Goal: Information Seeking & Learning: Learn about a topic

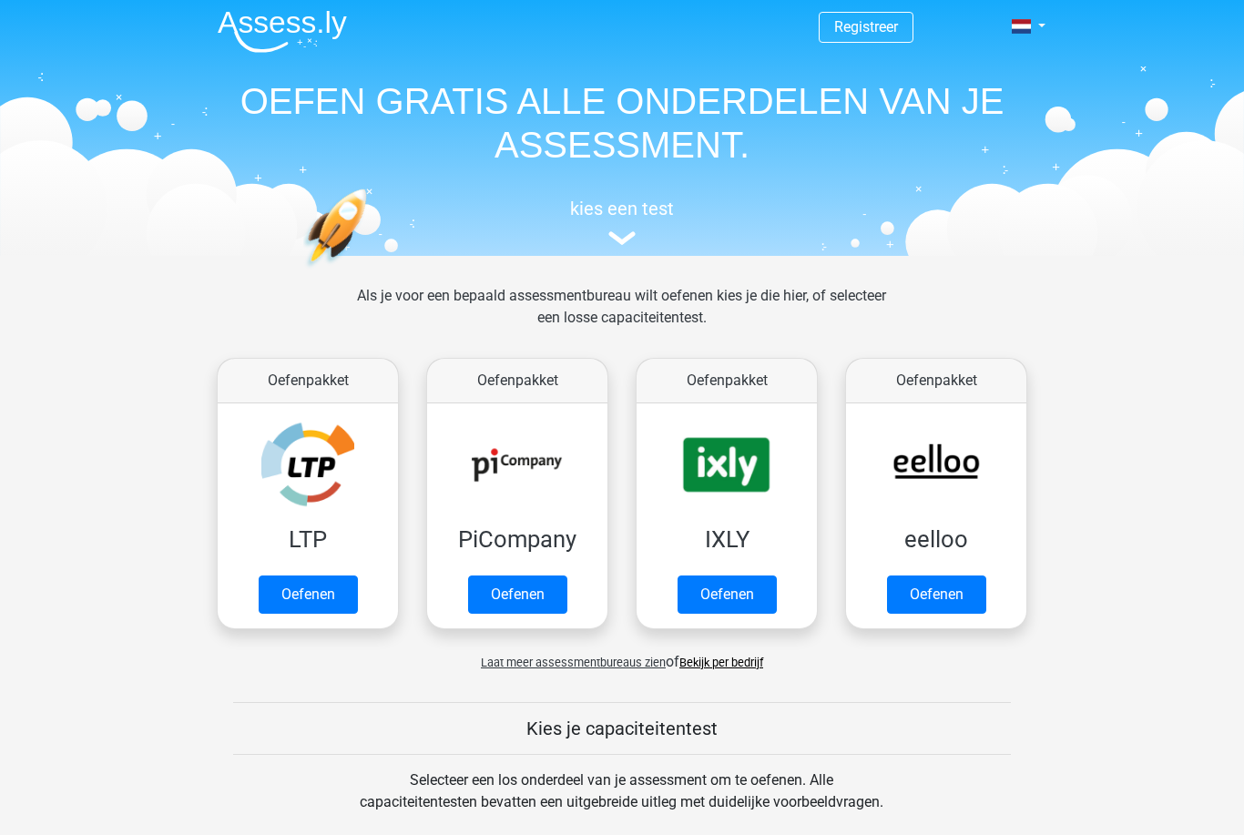
click at [965, 609] on link "Oefenen" at bounding box center [936, 595] width 99 height 38
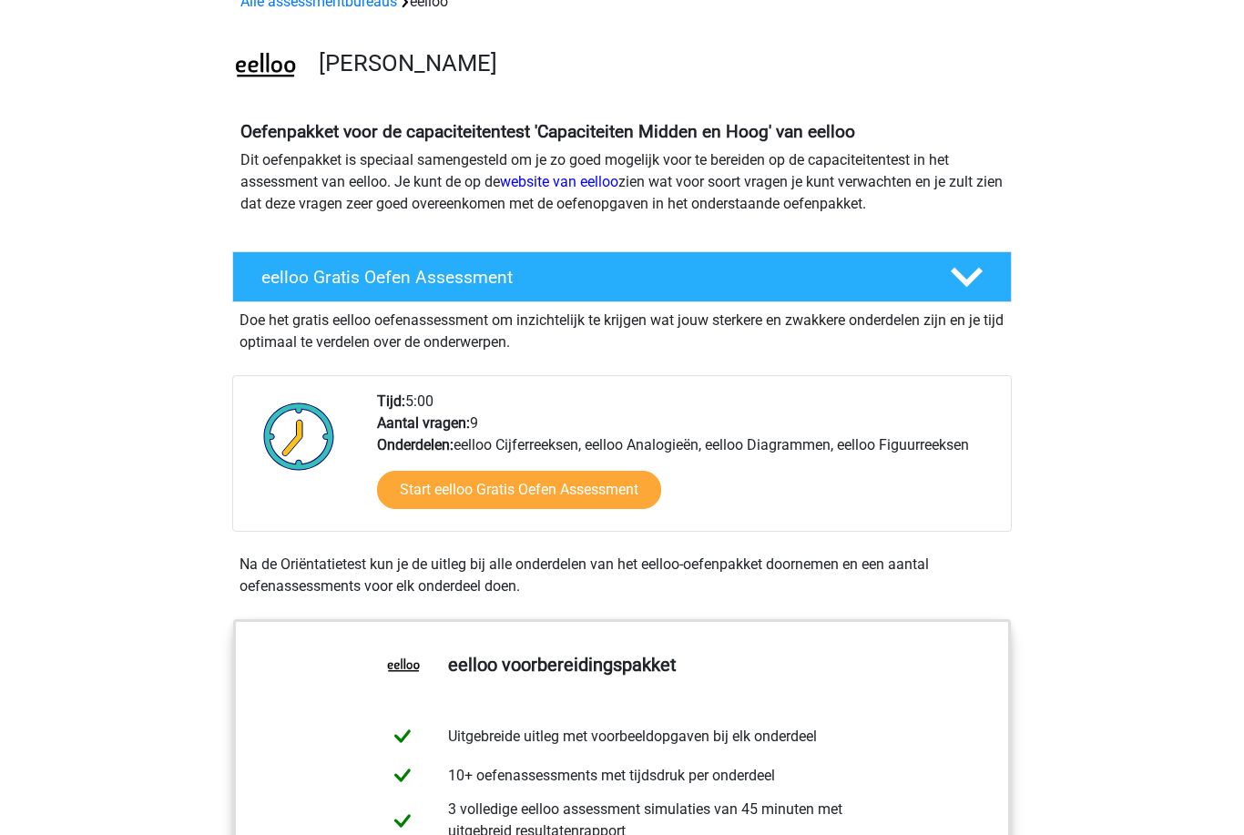
click at [619, 488] on link "Start eelloo Gratis Oefen Assessment" at bounding box center [519, 491] width 284 height 38
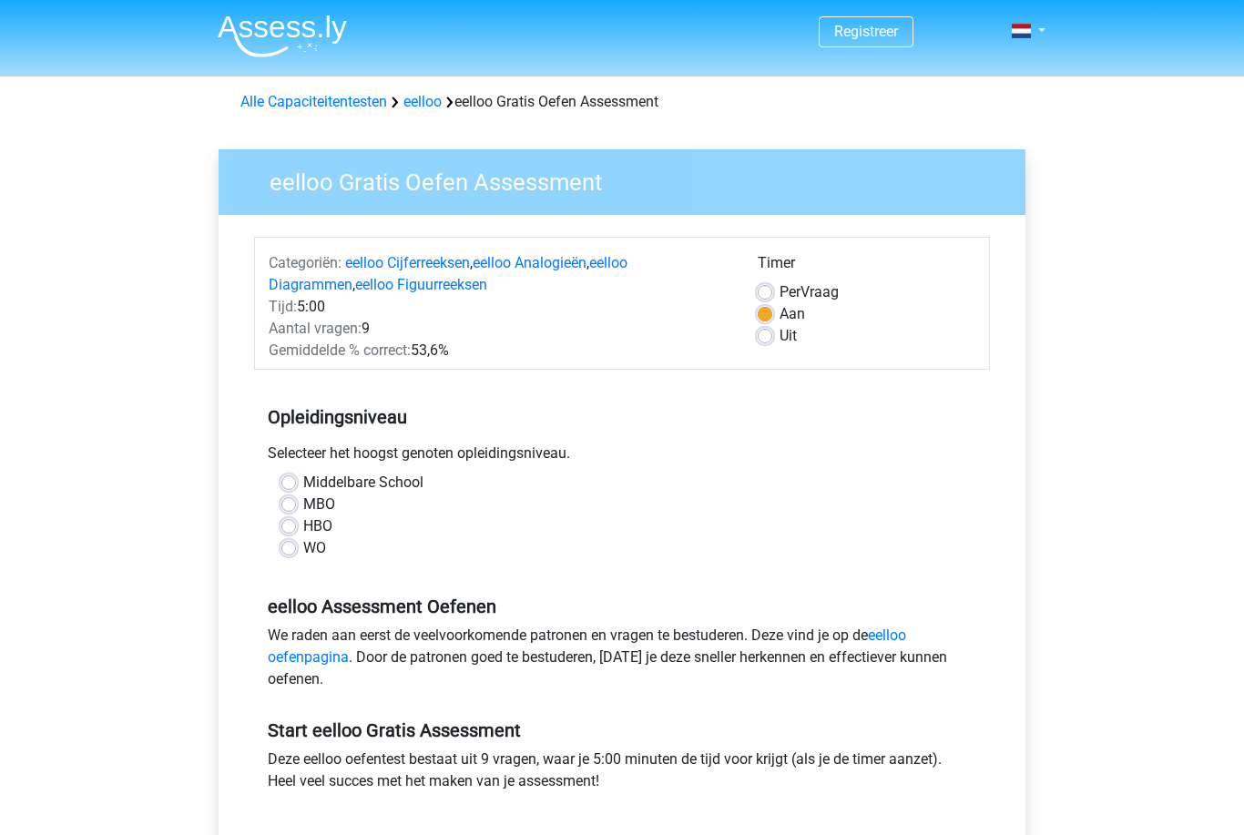
click at [303, 512] on label "MBO" at bounding box center [319, 505] width 32 height 22
click at [291, 512] on input "MBO" at bounding box center [288, 503] width 15 height 18
radio input "true"
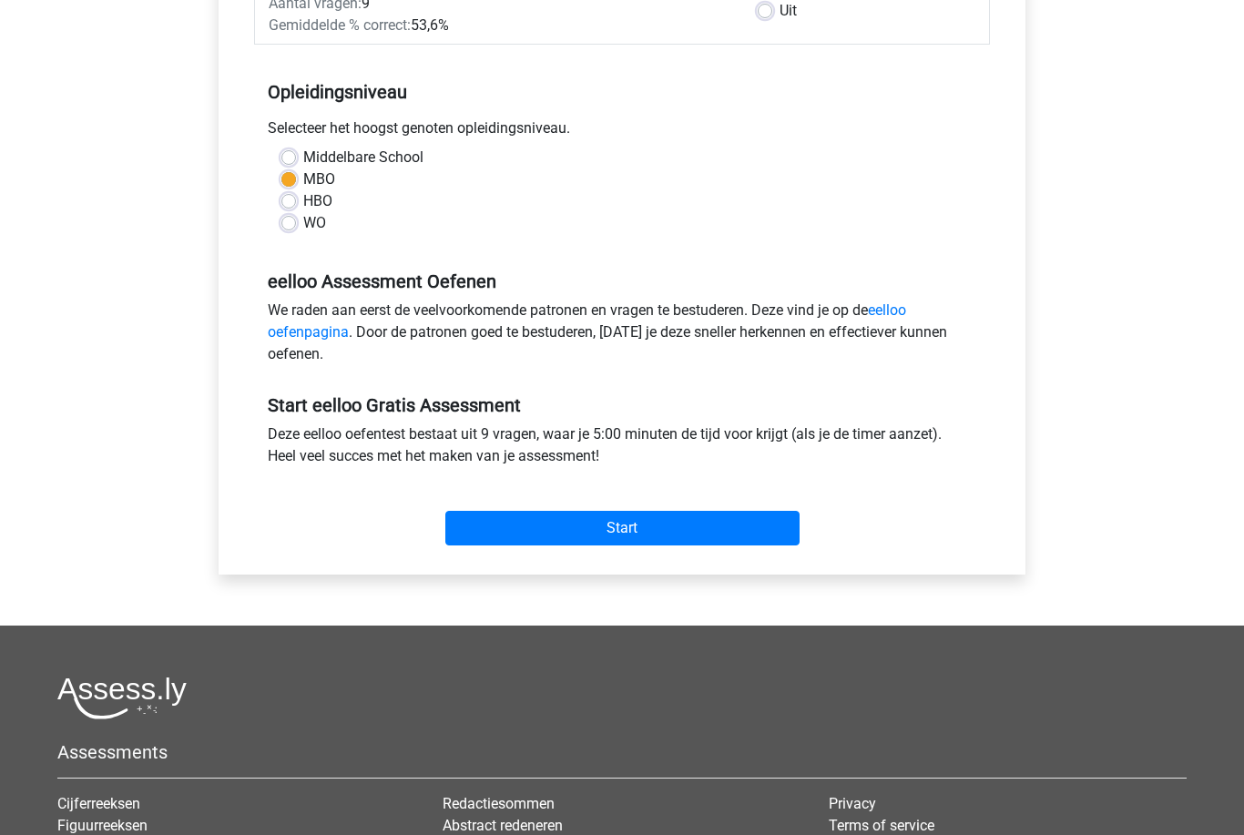
scroll to position [431, 0]
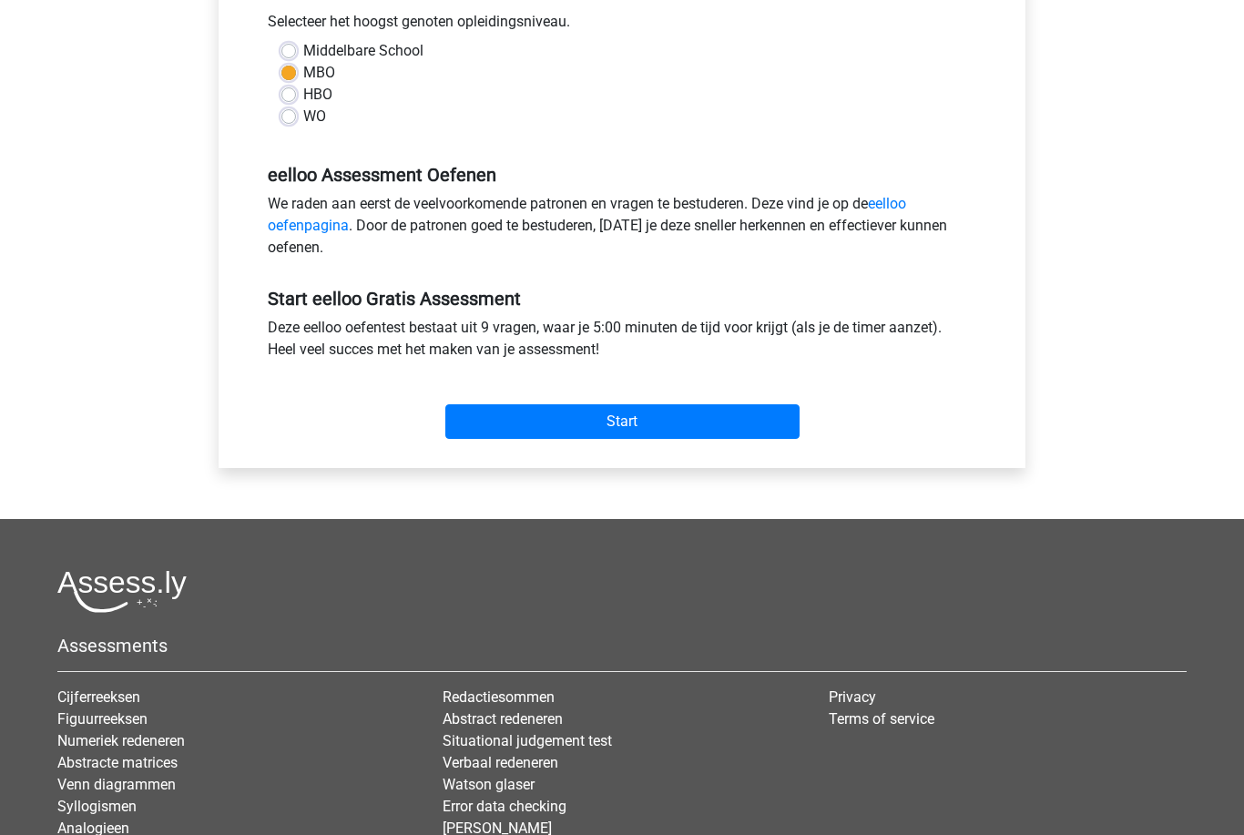
click at [719, 419] on input "Start" at bounding box center [622, 422] width 354 height 35
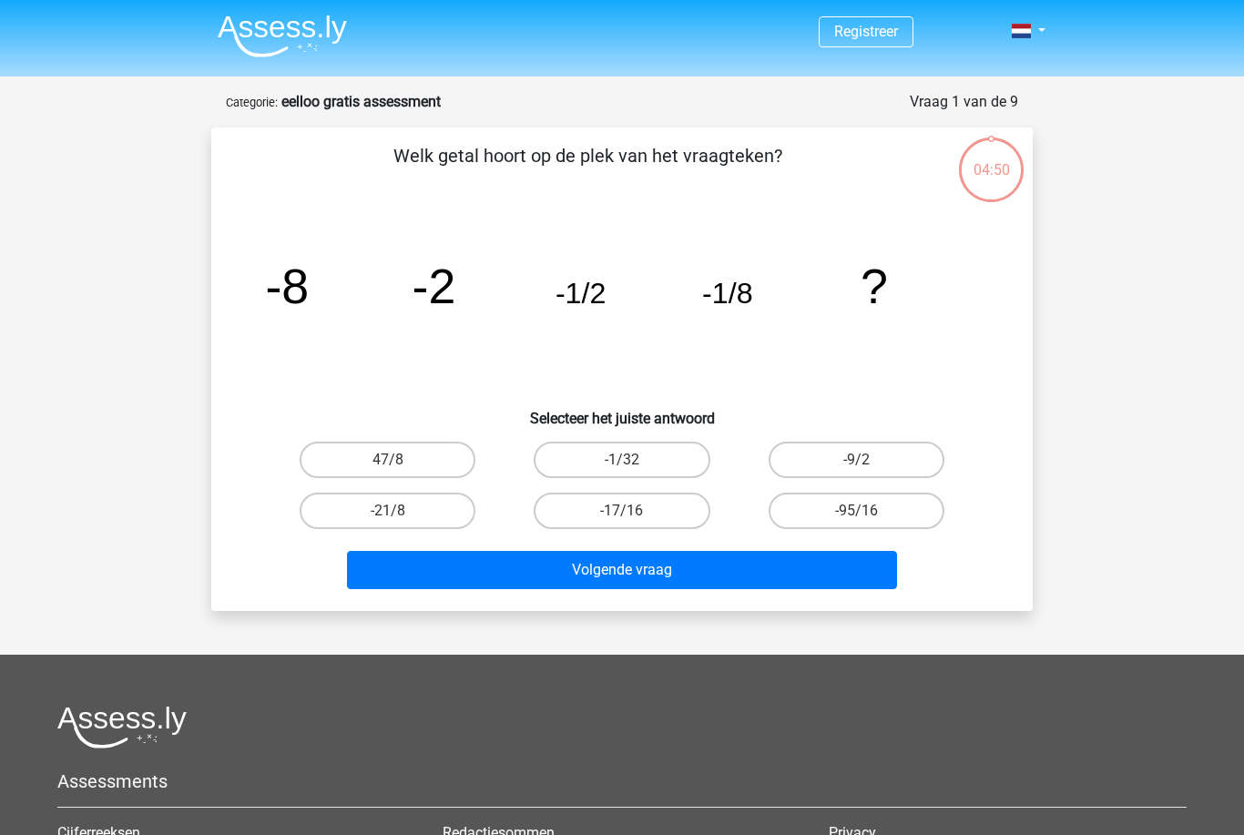
click at [683, 444] on label "-1/32" at bounding box center [622, 460] width 176 height 36
click at [634, 460] on input "-1/32" at bounding box center [628, 466] width 12 height 12
radio input "true"
click at [723, 585] on button "Volgende vraag" at bounding box center [622, 570] width 551 height 38
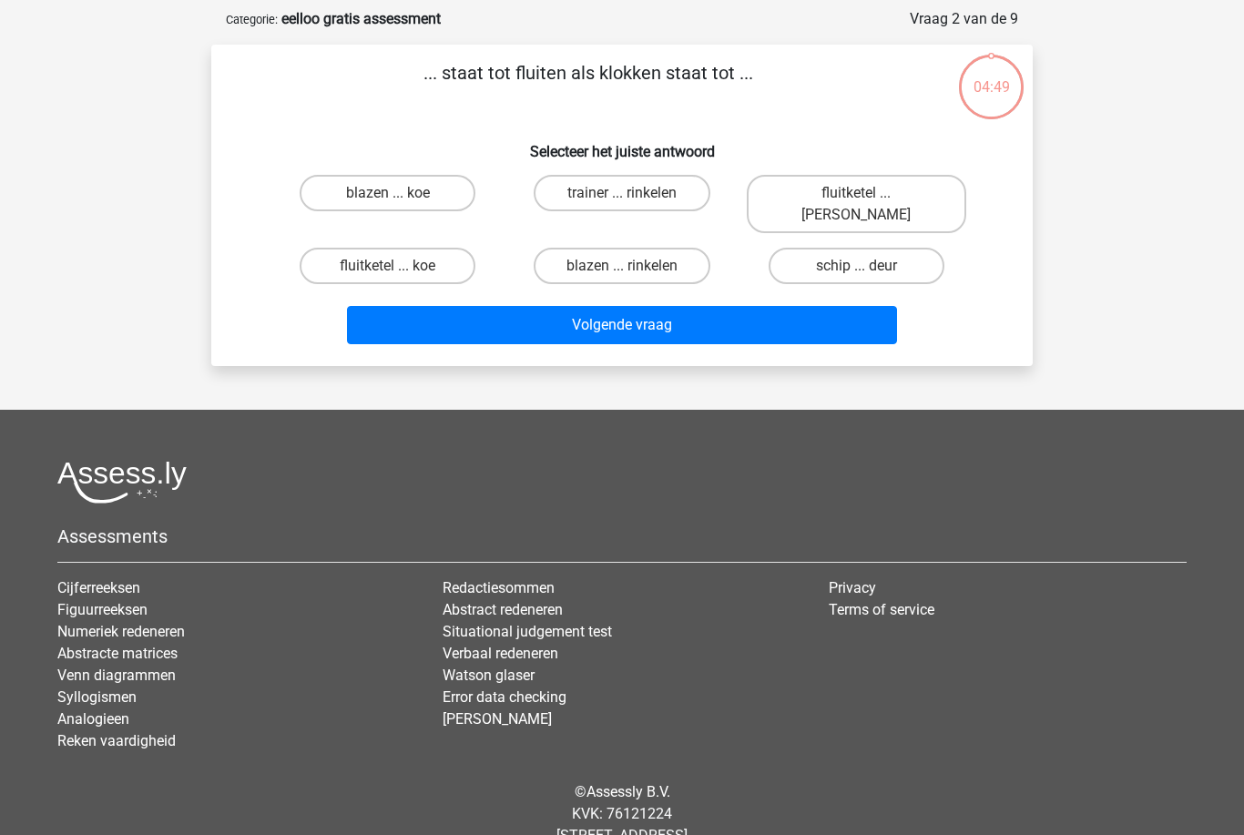
scroll to position [91, 0]
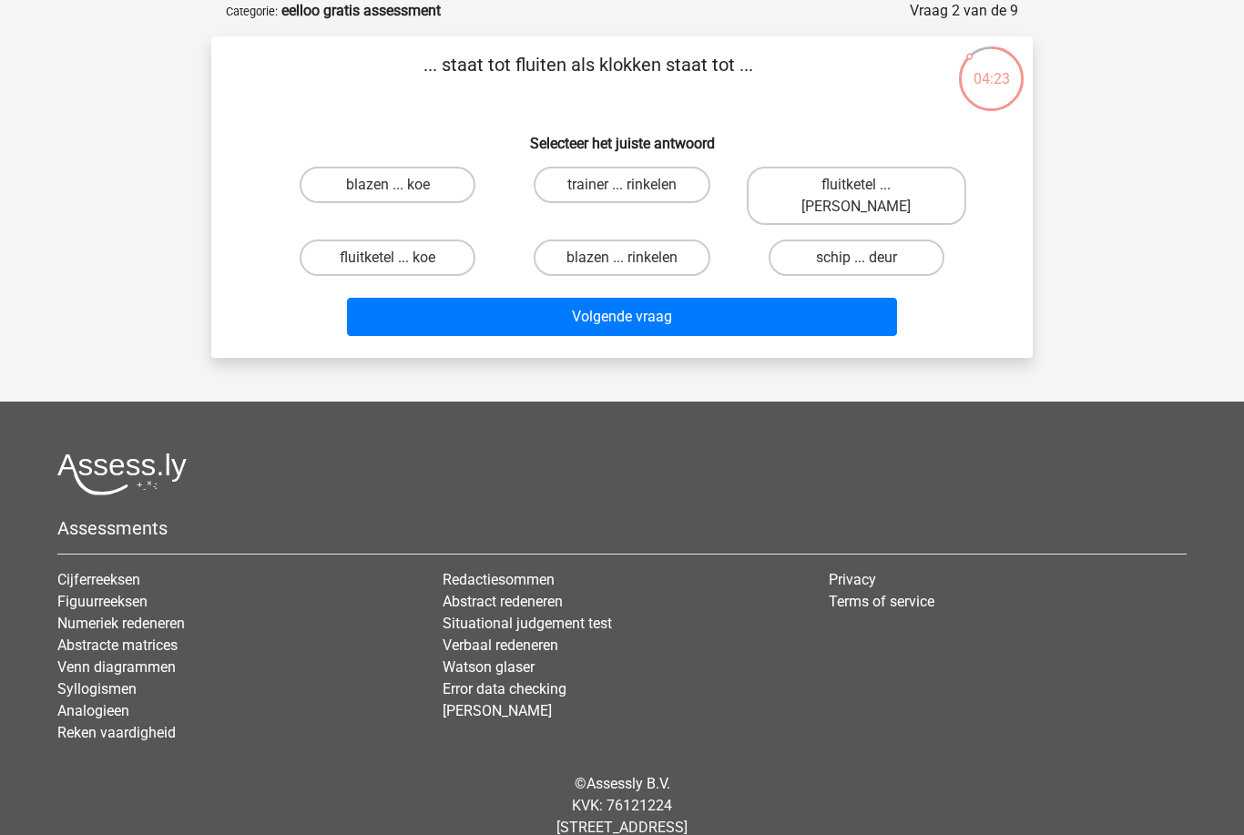
click at [872, 189] on label "fluitketel ... luiden" at bounding box center [856, 196] width 219 height 58
click at [868, 189] on input "fluitketel ... luiden" at bounding box center [862, 191] width 12 height 12
radio input "true"
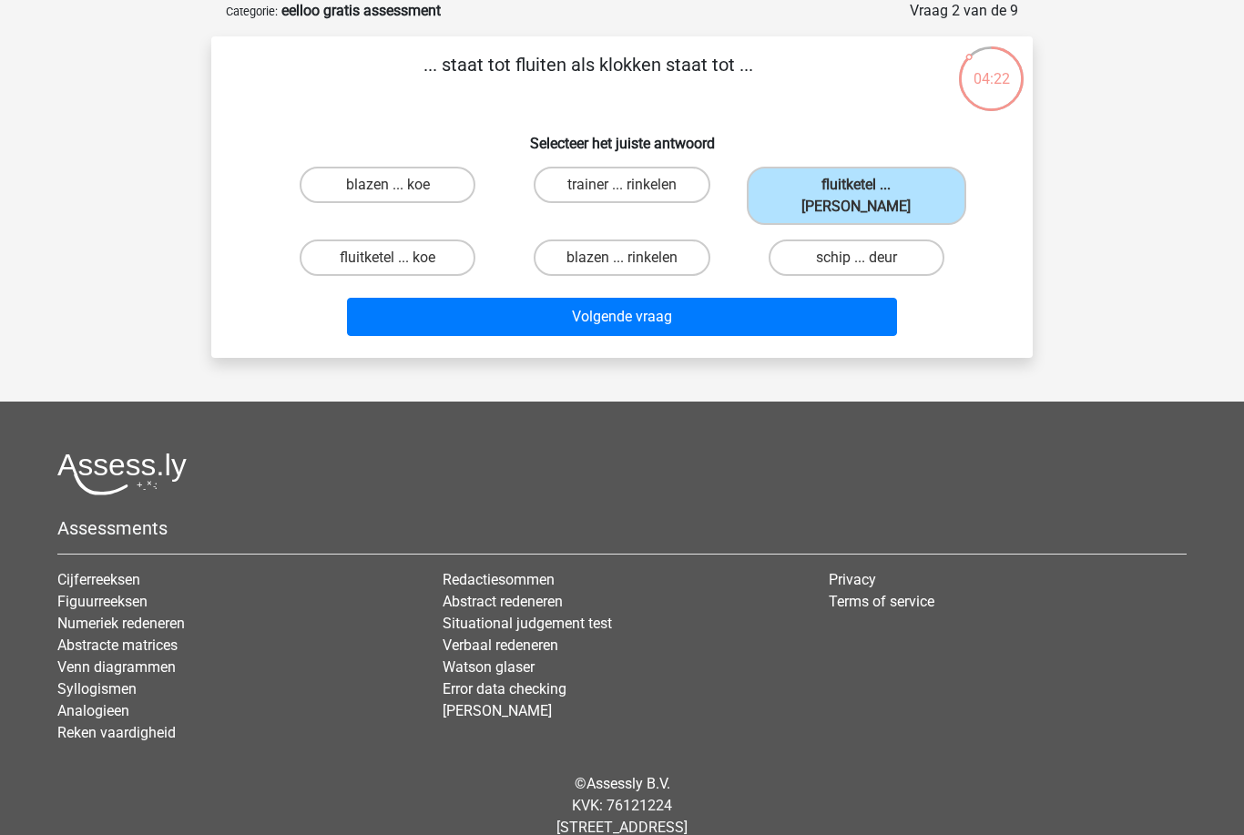
click at [406, 298] on button "Volgende vraag" at bounding box center [622, 317] width 551 height 38
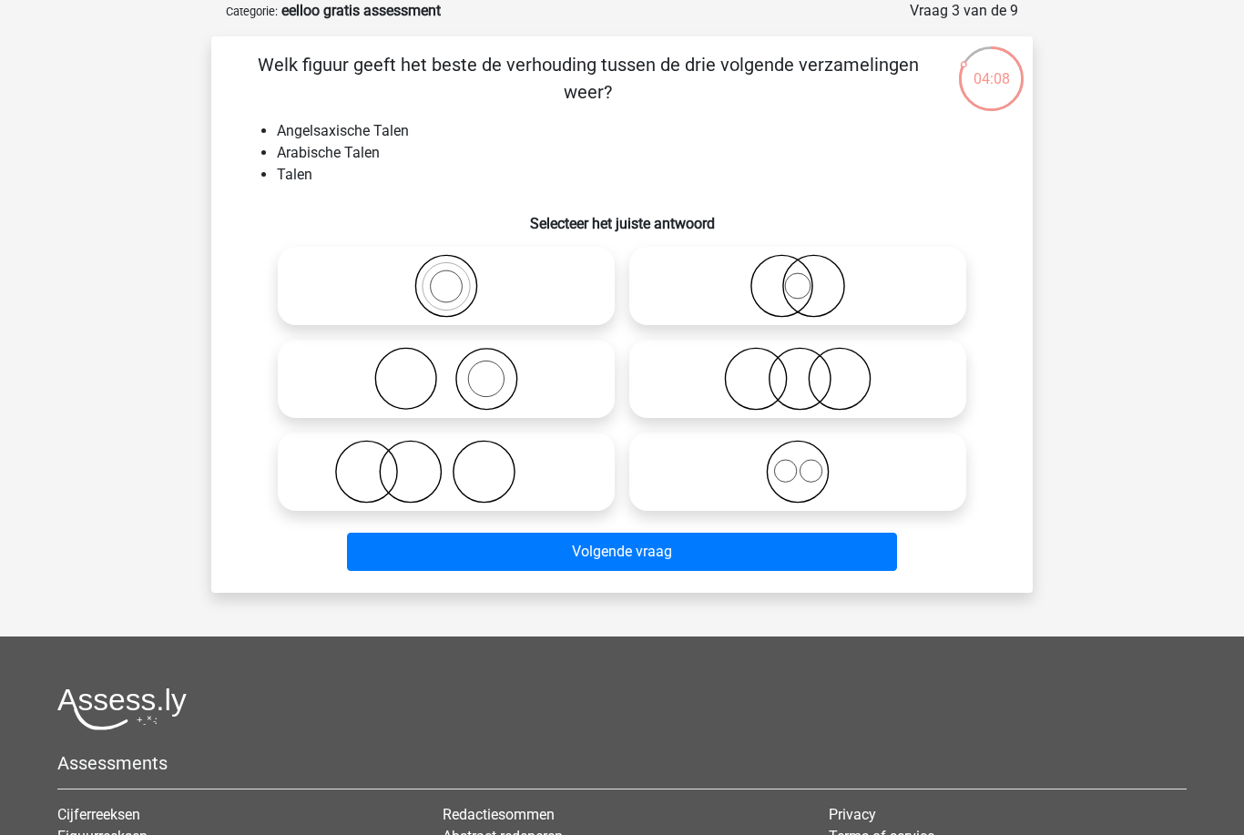
click at [870, 460] on icon at bounding box center [798, 472] width 322 height 64
click at [810, 460] on input "radio" at bounding box center [804, 457] width 12 height 12
radio input "true"
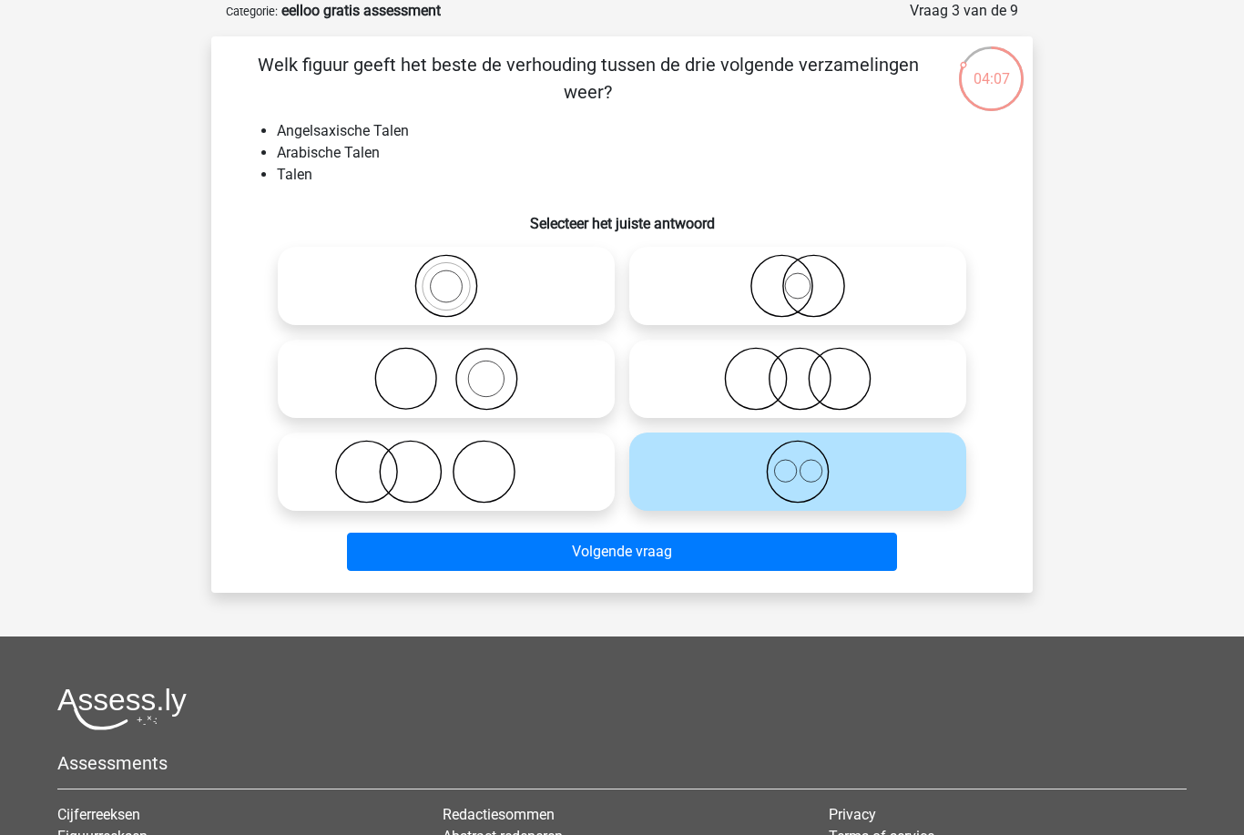
click at [701, 547] on button "Volgende vraag" at bounding box center [622, 552] width 551 height 38
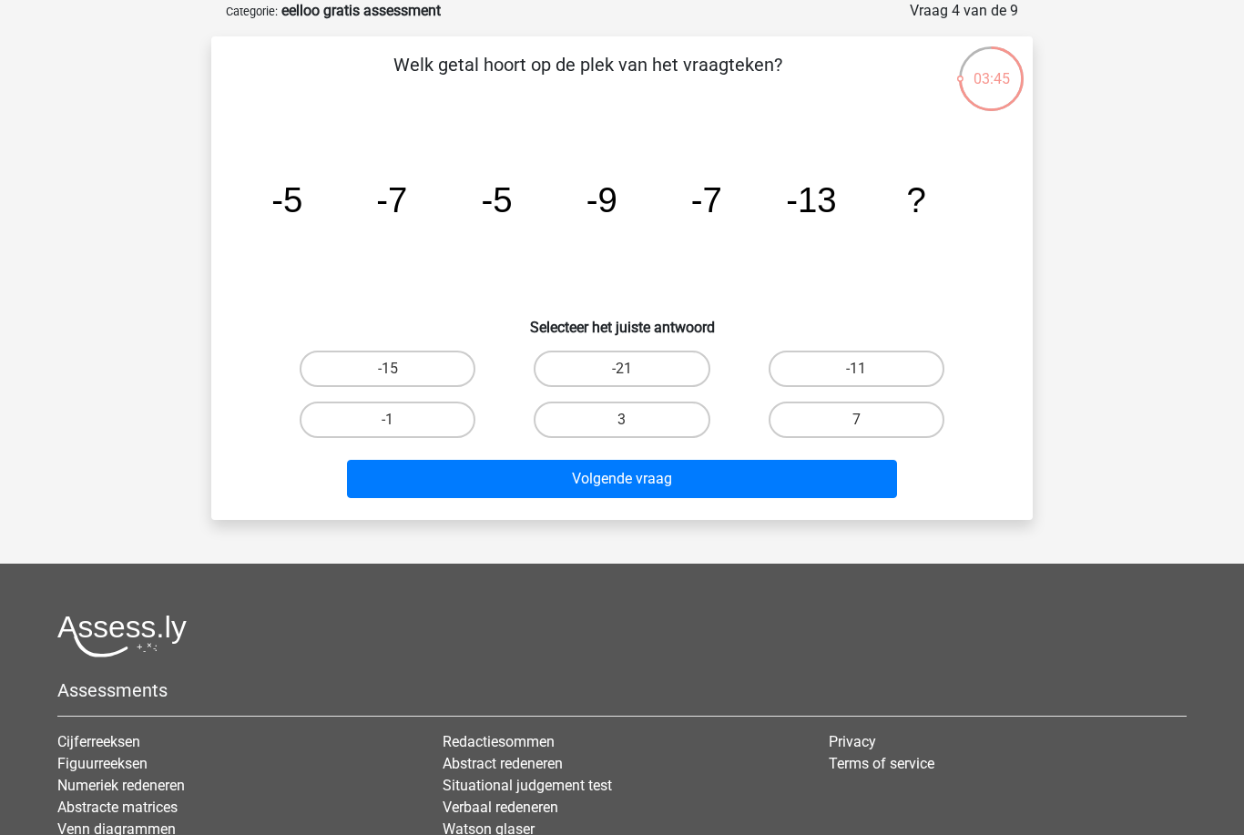
click at [895, 370] on label "-11" at bounding box center [857, 369] width 176 height 36
click at [868, 370] on input "-11" at bounding box center [862, 375] width 12 height 12
radio input "true"
click at [815, 468] on button "Volgende vraag" at bounding box center [622, 479] width 551 height 38
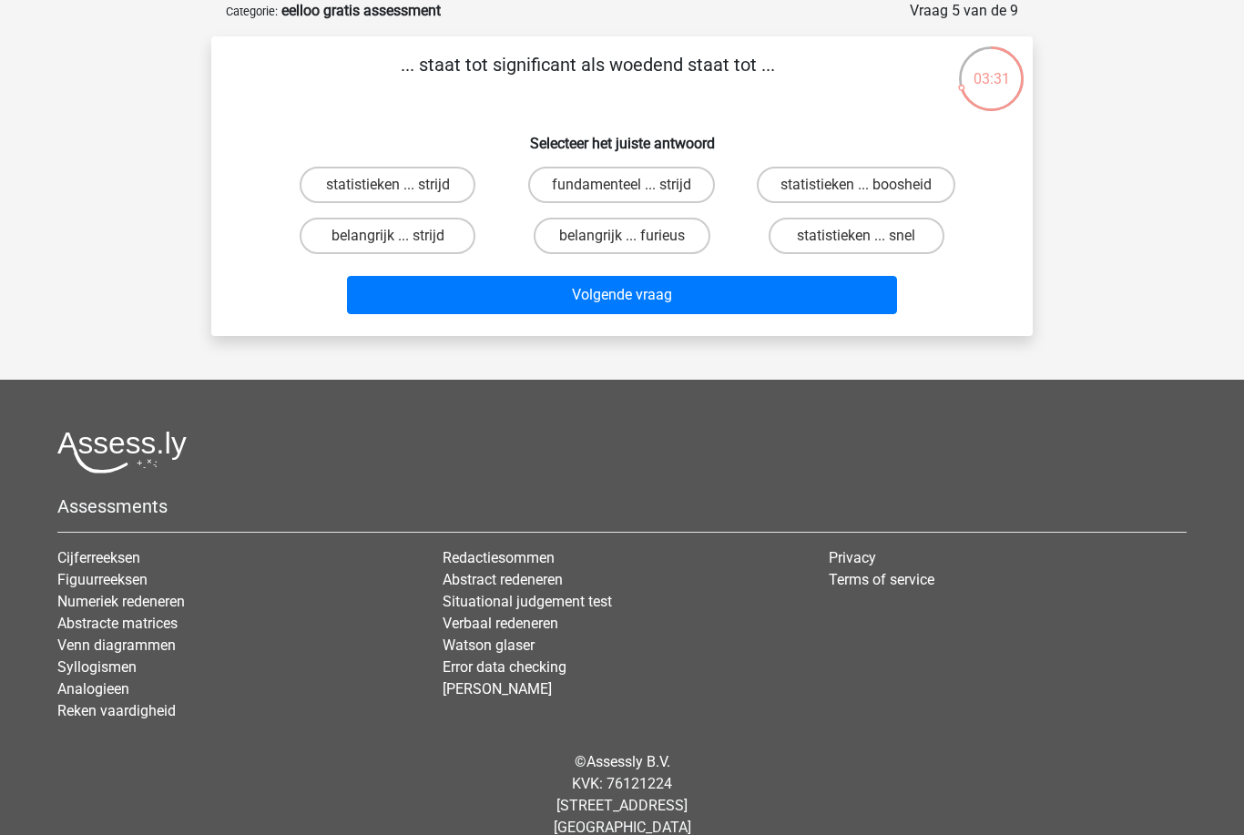
click at [671, 229] on label "belangrijk ... furieus" at bounding box center [622, 236] width 176 height 36
click at [634, 236] on input "belangrijk ... furieus" at bounding box center [628, 242] width 12 height 12
radio input "true"
click at [739, 291] on button "Volgende vraag" at bounding box center [622, 295] width 551 height 38
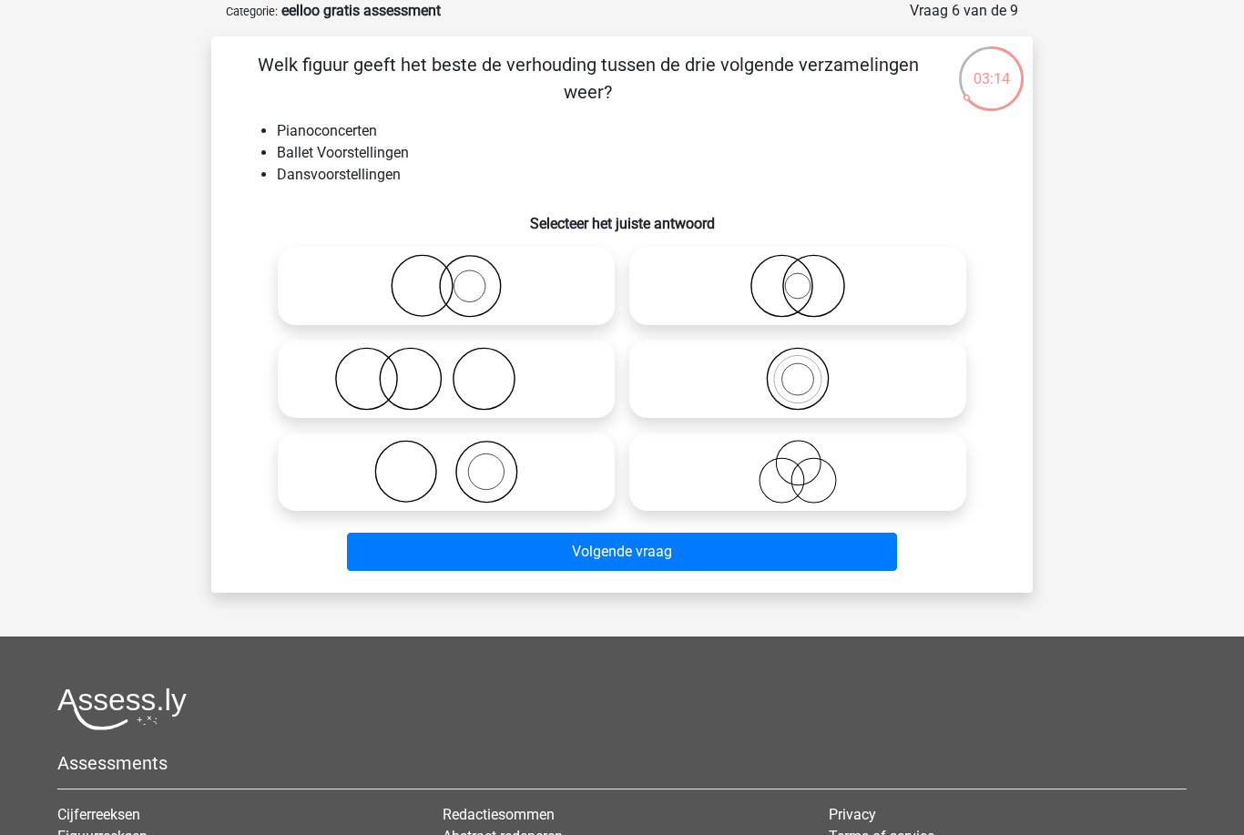
click at [538, 472] on icon at bounding box center [446, 472] width 322 height 64
click at [458, 463] on input "radio" at bounding box center [452, 457] width 12 height 12
radio input "true"
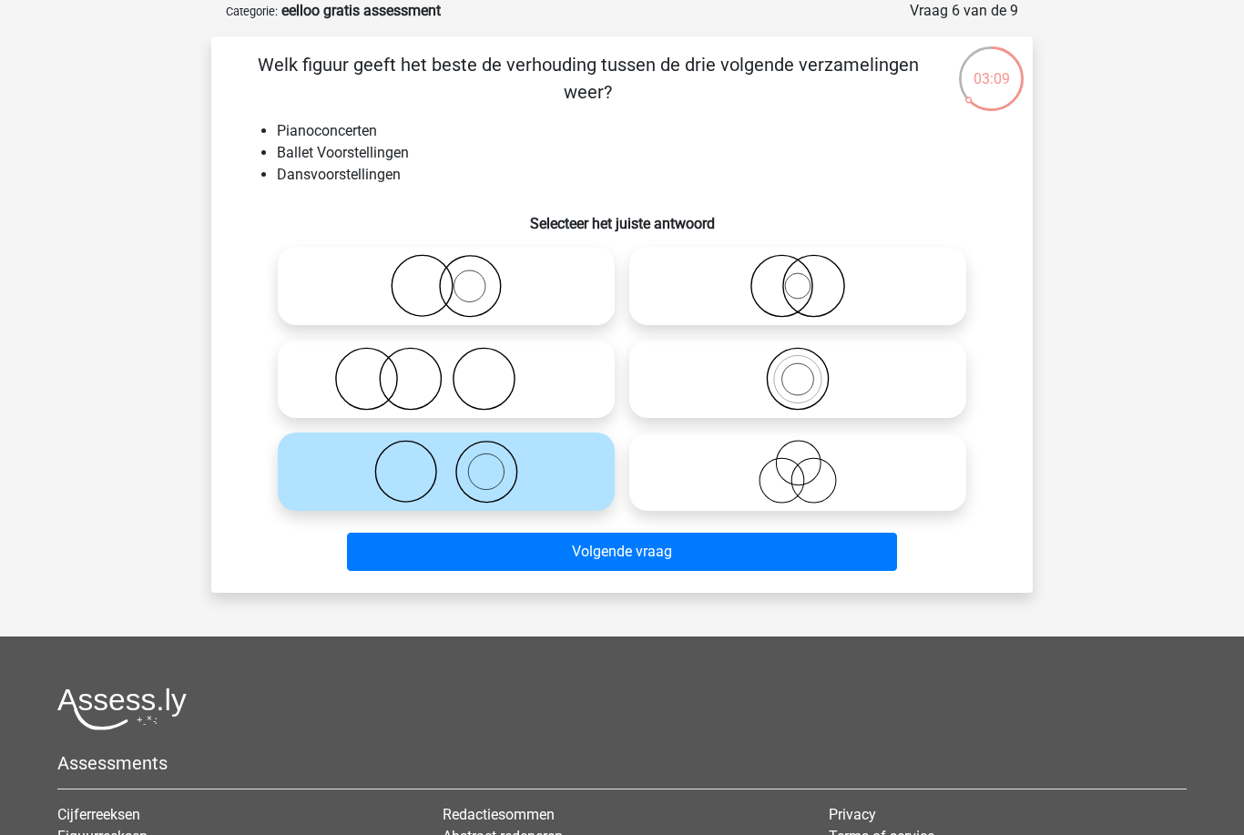
click at [677, 545] on button "Volgende vraag" at bounding box center [622, 552] width 551 height 38
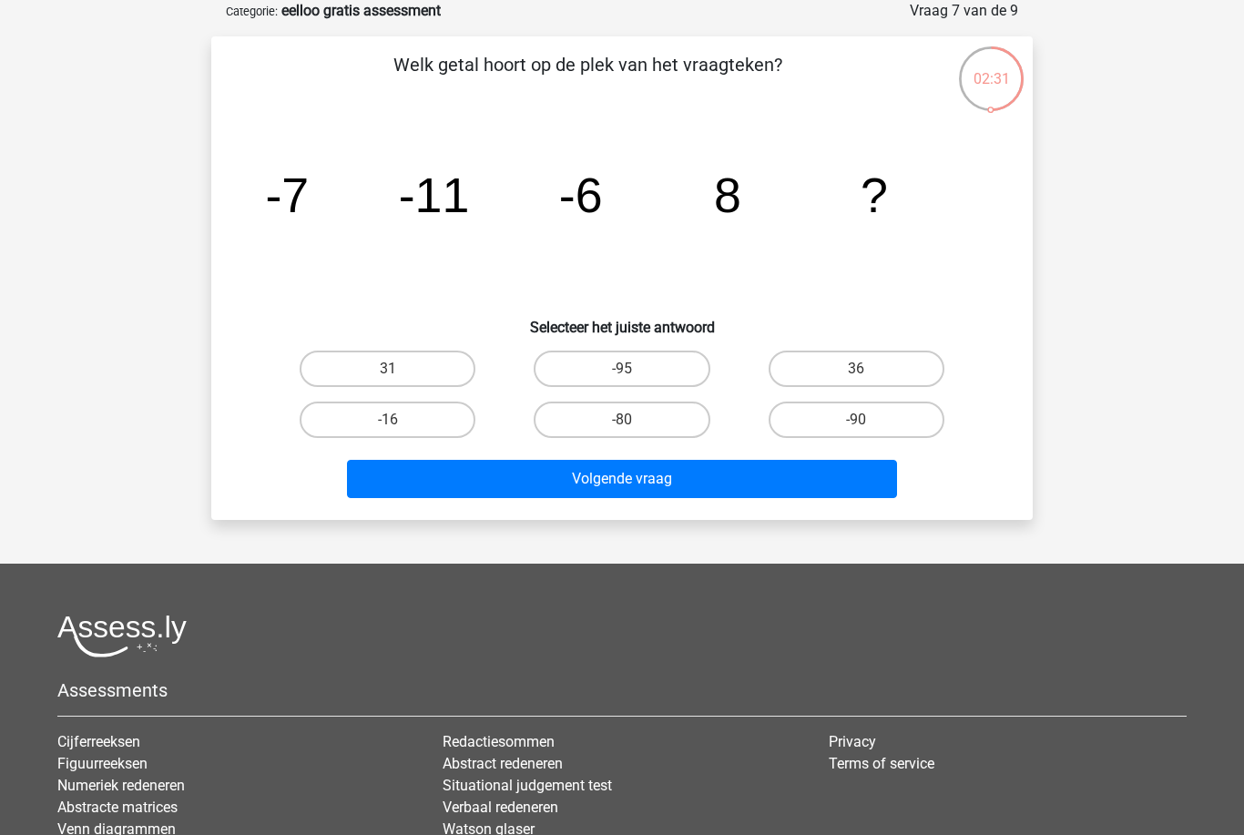
click at [414, 423] on label "-16" at bounding box center [388, 420] width 176 height 36
click at [400, 423] on input "-16" at bounding box center [394, 426] width 12 height 12
radio input "true"
click at [709, 474] on button "Volgende vraag" at bounding box center [622, 479] width 551 height 38
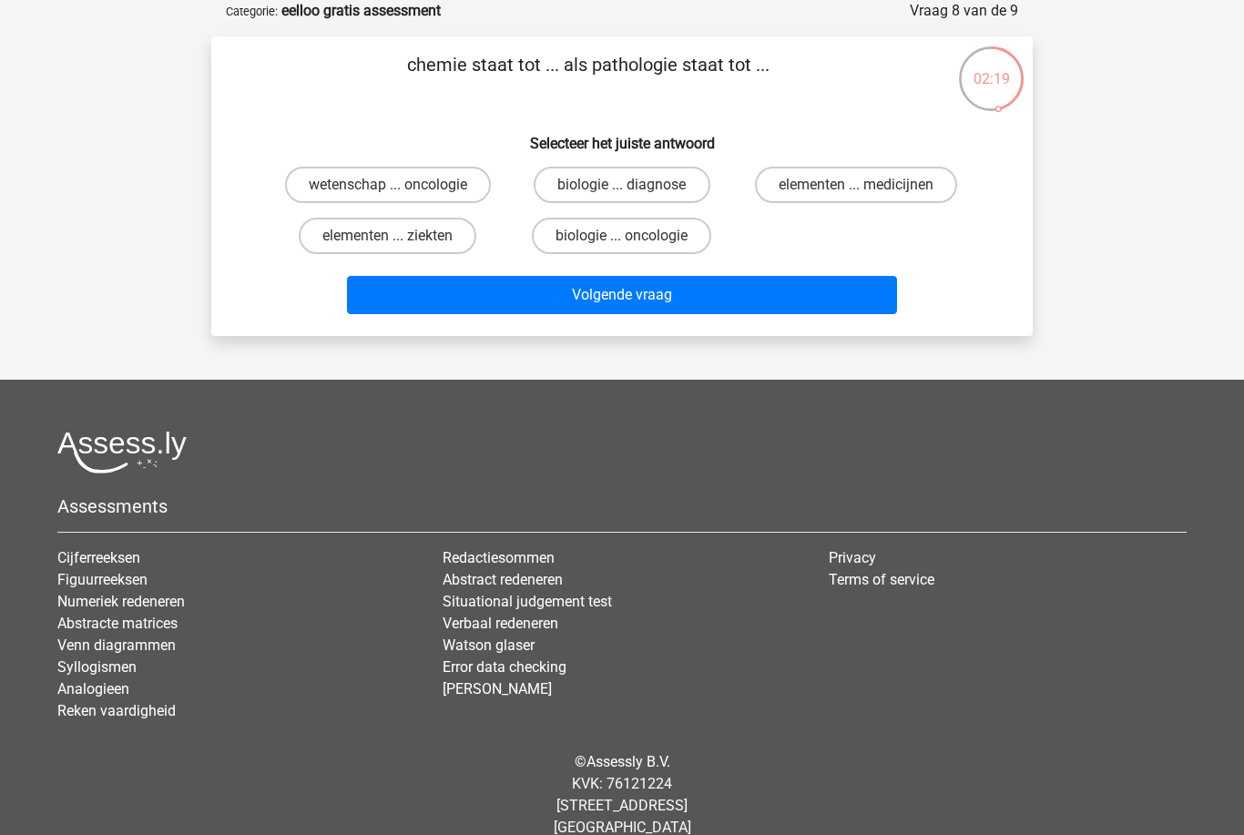
click at [680, 184] on label "biologie ... diagnose" at bounding box center [622, 185] width 176 height 36
click at [634, 185] on input "biologie ... diagnose" at bounding box center [628, 191] width 12 height 12
radio input "true"
click at [762, 283] on button "Volgende vraag" at bounding box center [622, 295] width 551 height 38
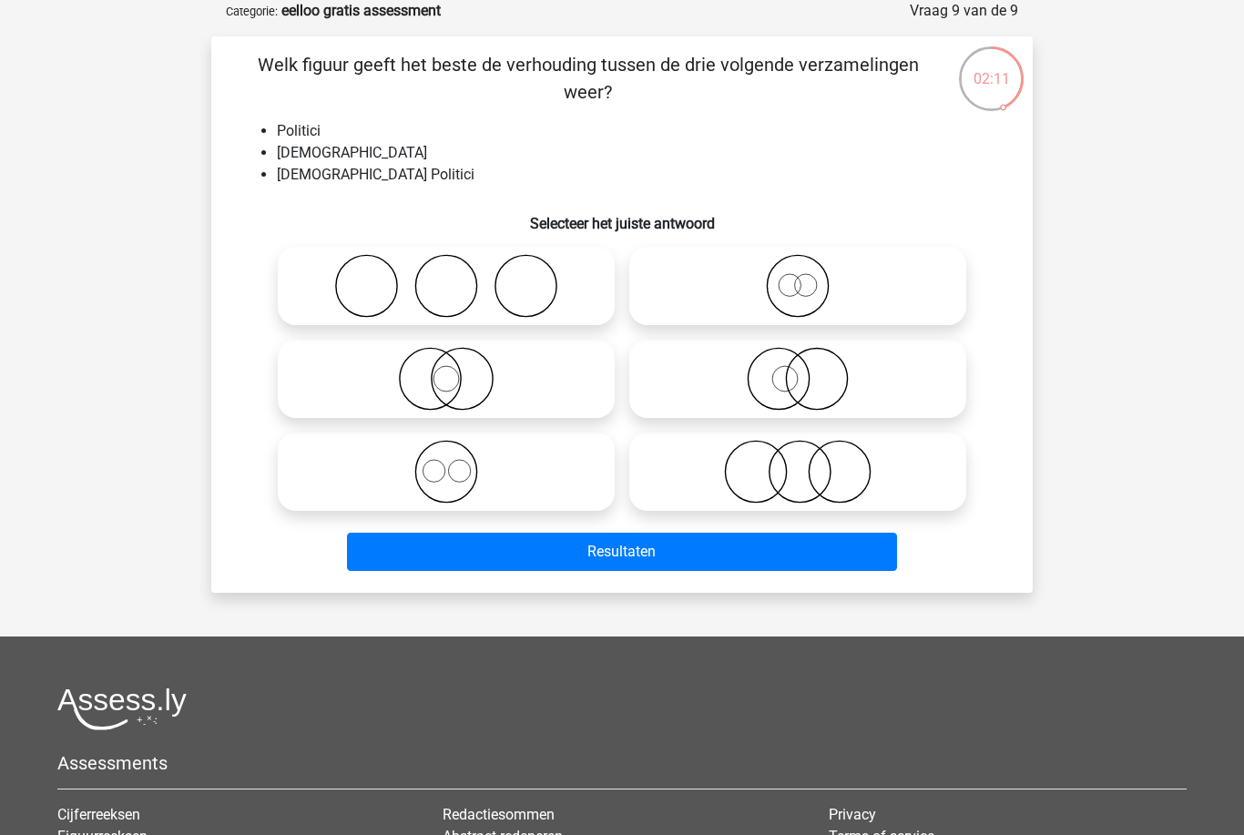
click at [387, 367] on icon at bounding box center [446, 379] width 322 height 64
click at [446, 367] on input "radio" at bounding box center [452, 364] width 12 height 12
radio input "true"
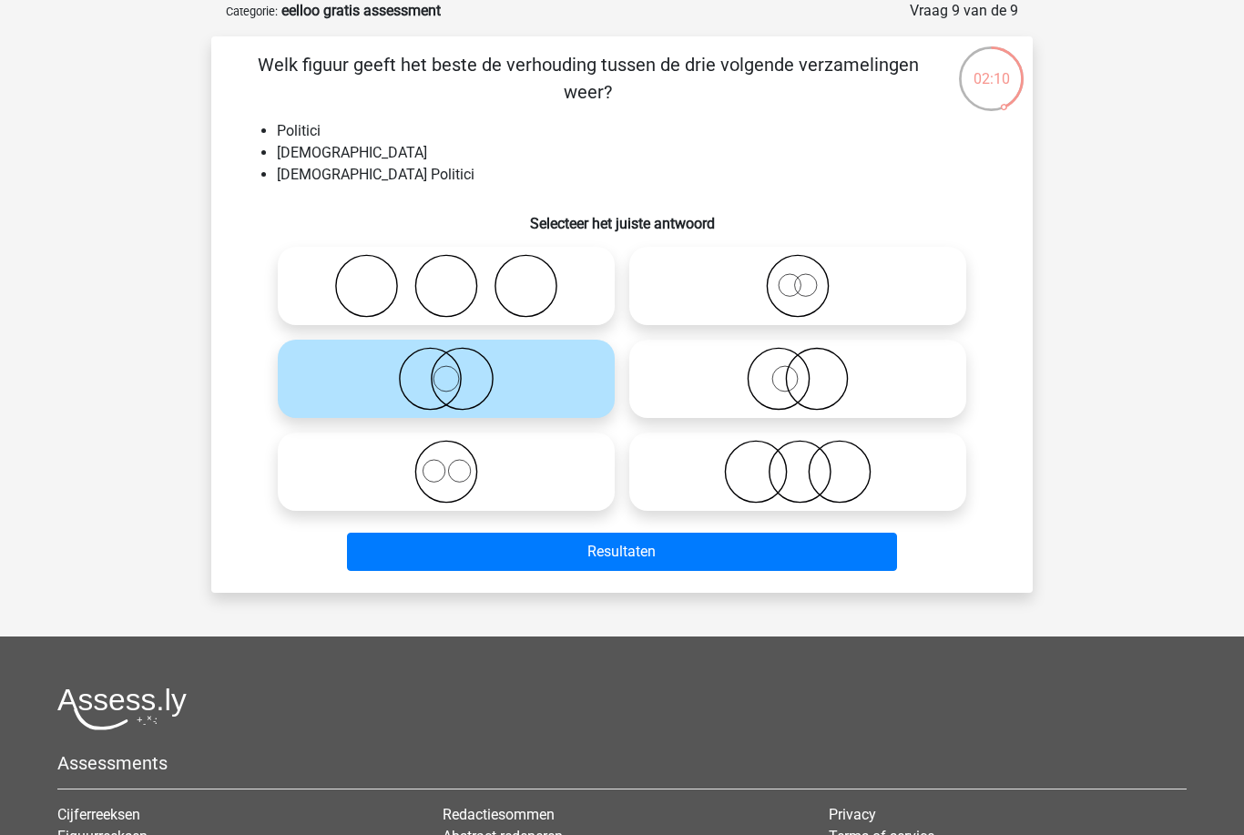
click at [760, 540] on button "Resultaten" at bounding box center [622, 552] width 551 height 38
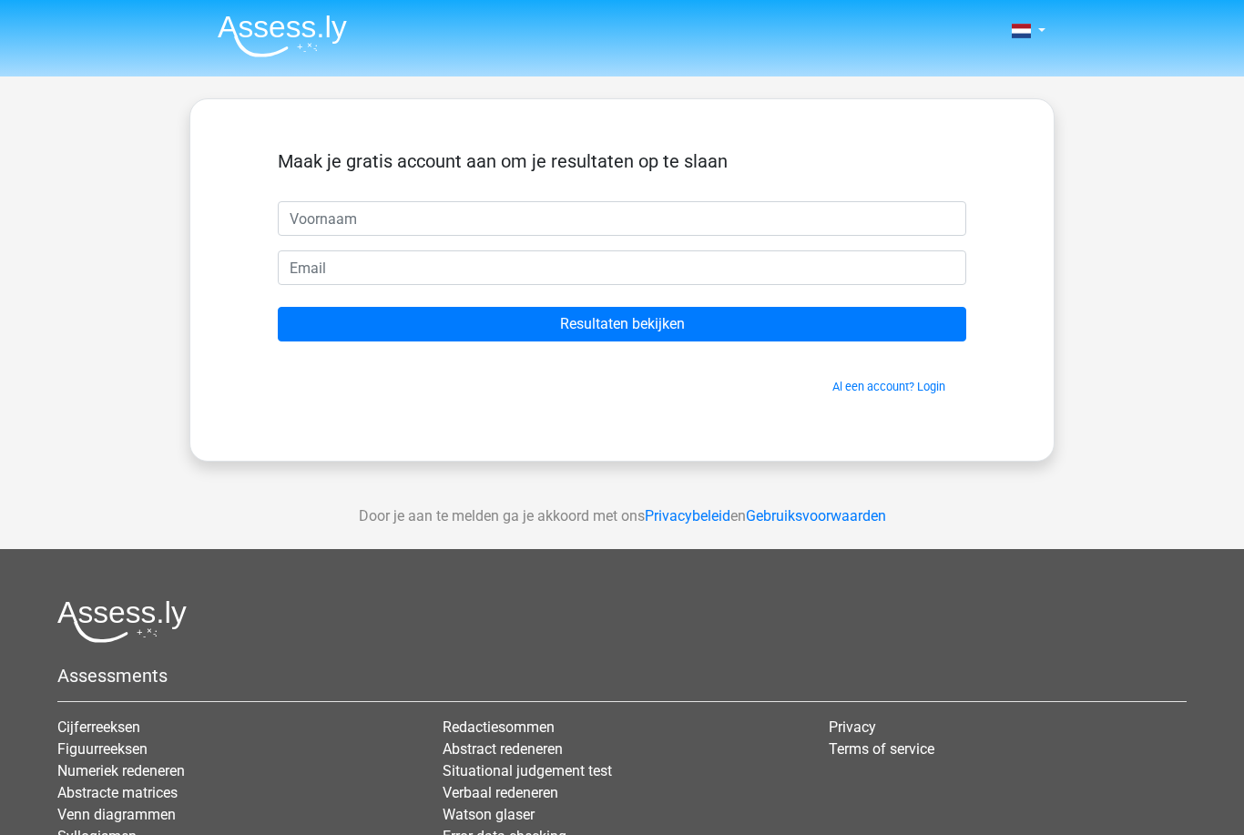
click at [893, 321] on input "Resultaten bekijken" at bounding box center [622, 324] width 689 height 35
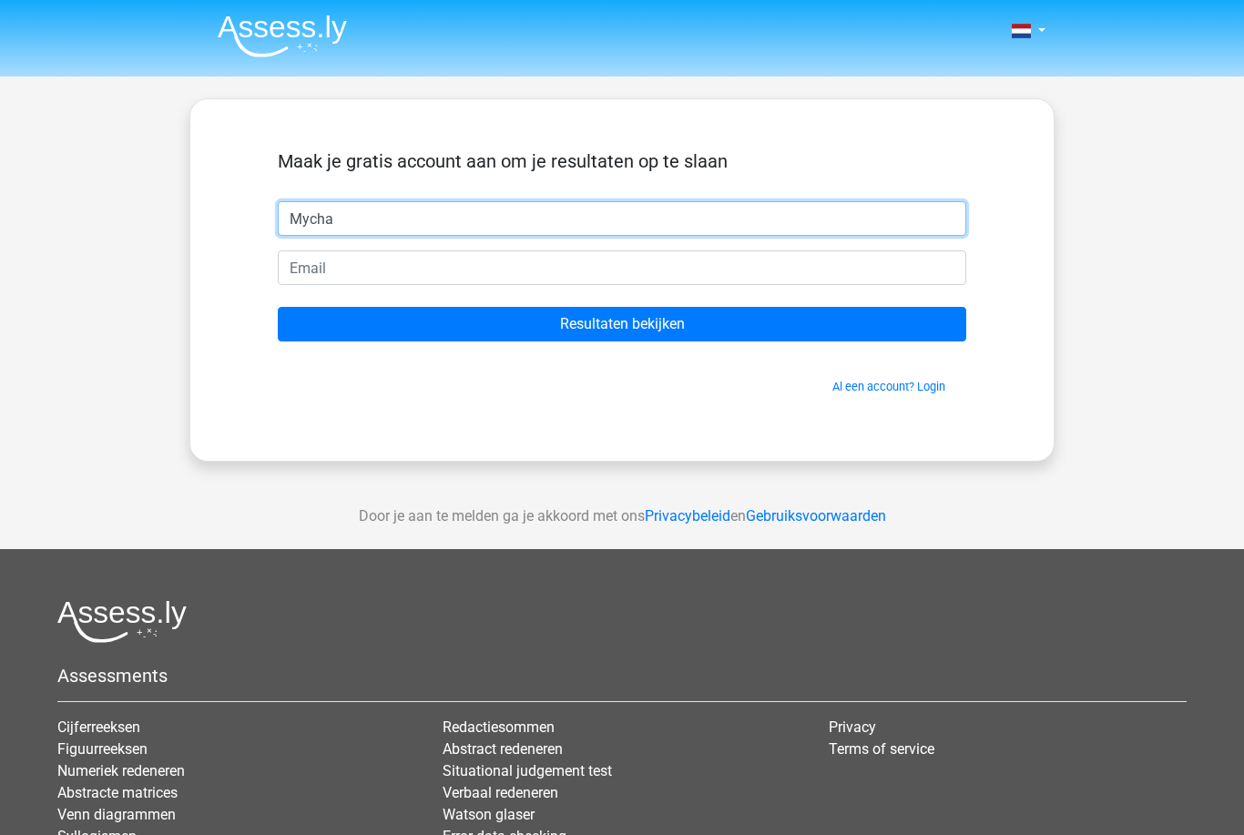
type input "Mycha"
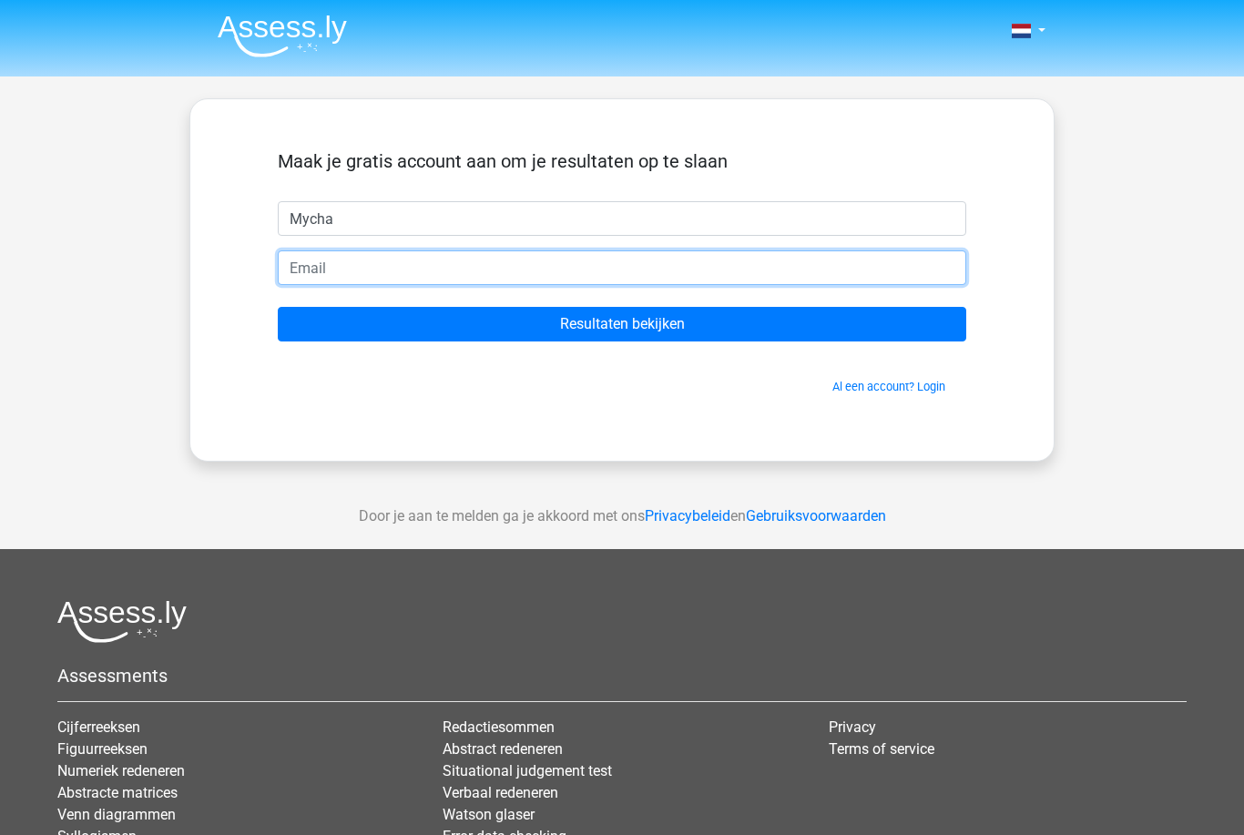
click at [536, 270] on input "email" at bounding box center [622, 267] width 689 height 35
type input "mycha_natascha@hotmail.com"
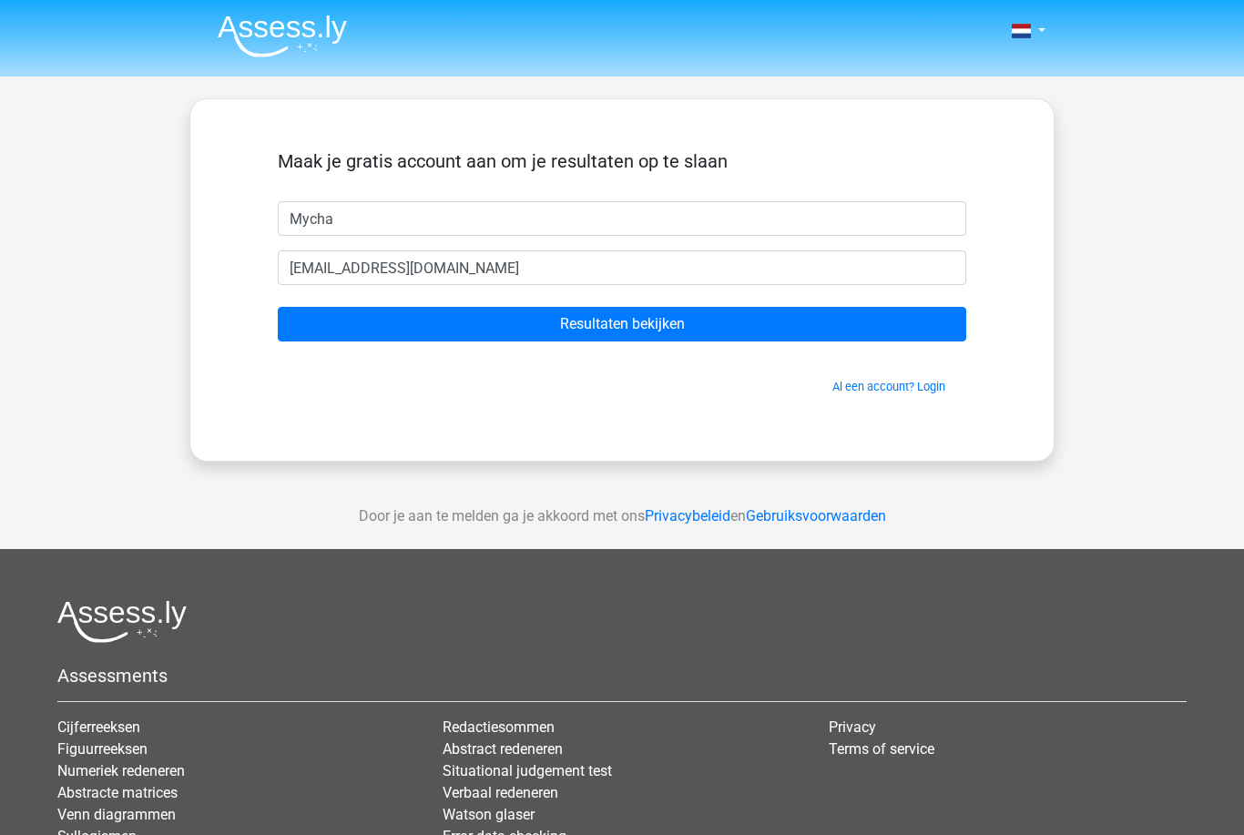
click at [724, 312] on input "Resultaten bekijken" at bounding box center [622, 324] width 689 height 35
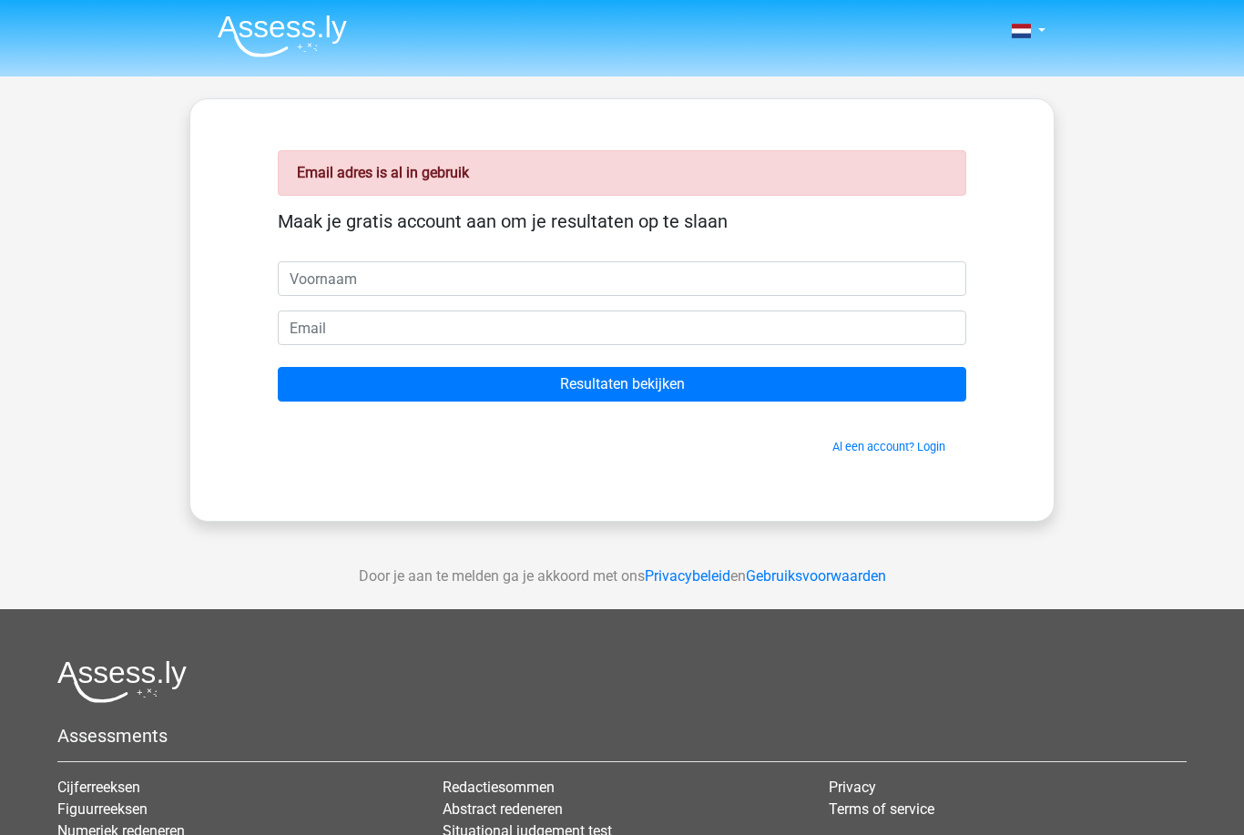
click at [867, 287] on input "text" at bounding box center [622, 278] width 689 height 35
type input "Mycha"
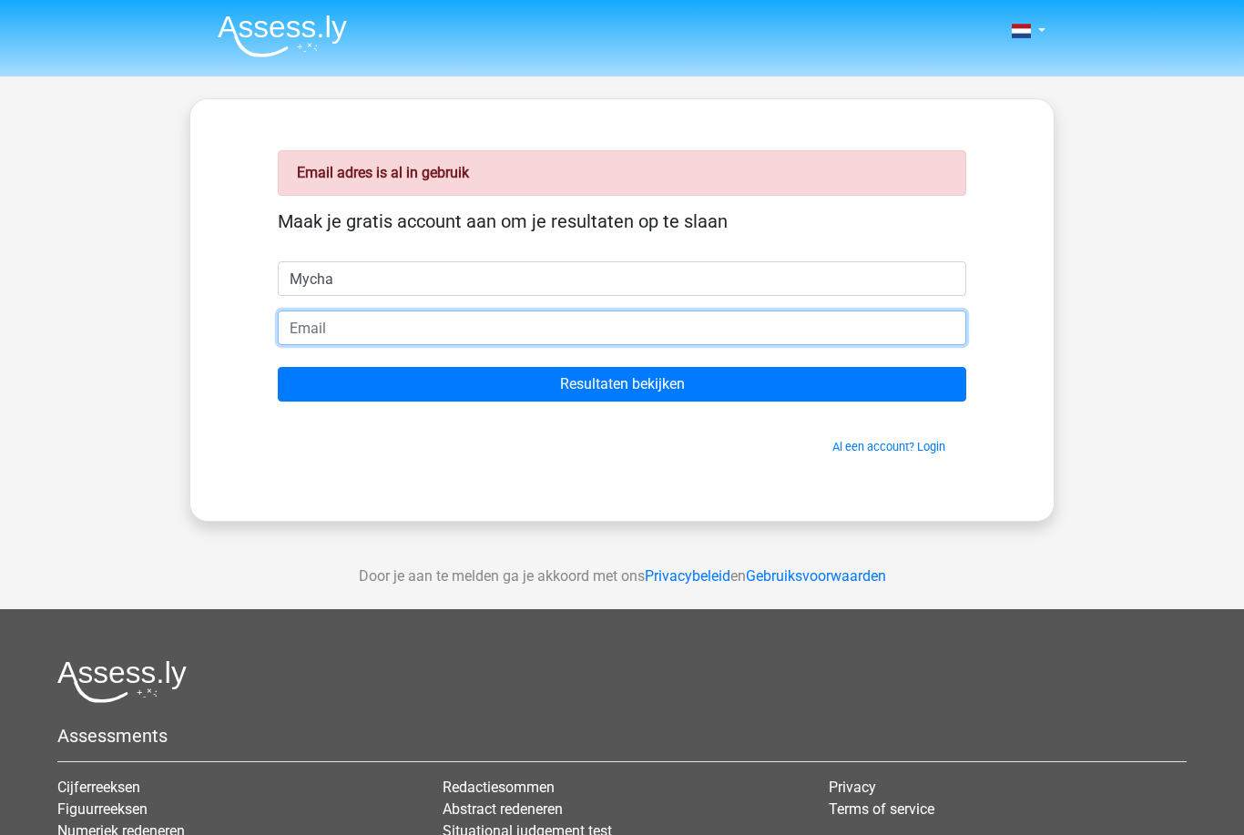
click at [519, 320] on input "email" at bounding box center [622, 328] width 689 height 35
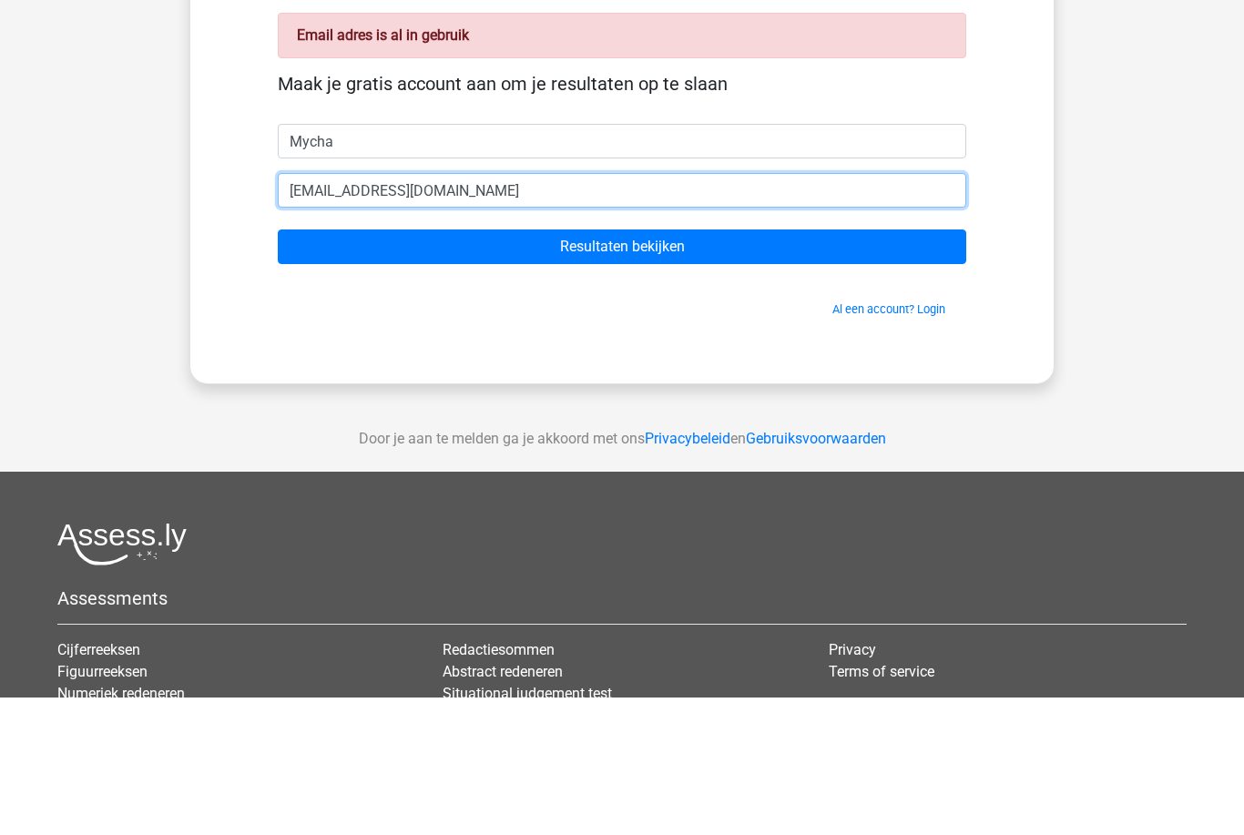
type input "[PERSON_NAME][EMAIL_ADDRESS][DOMAIN_NAME]"
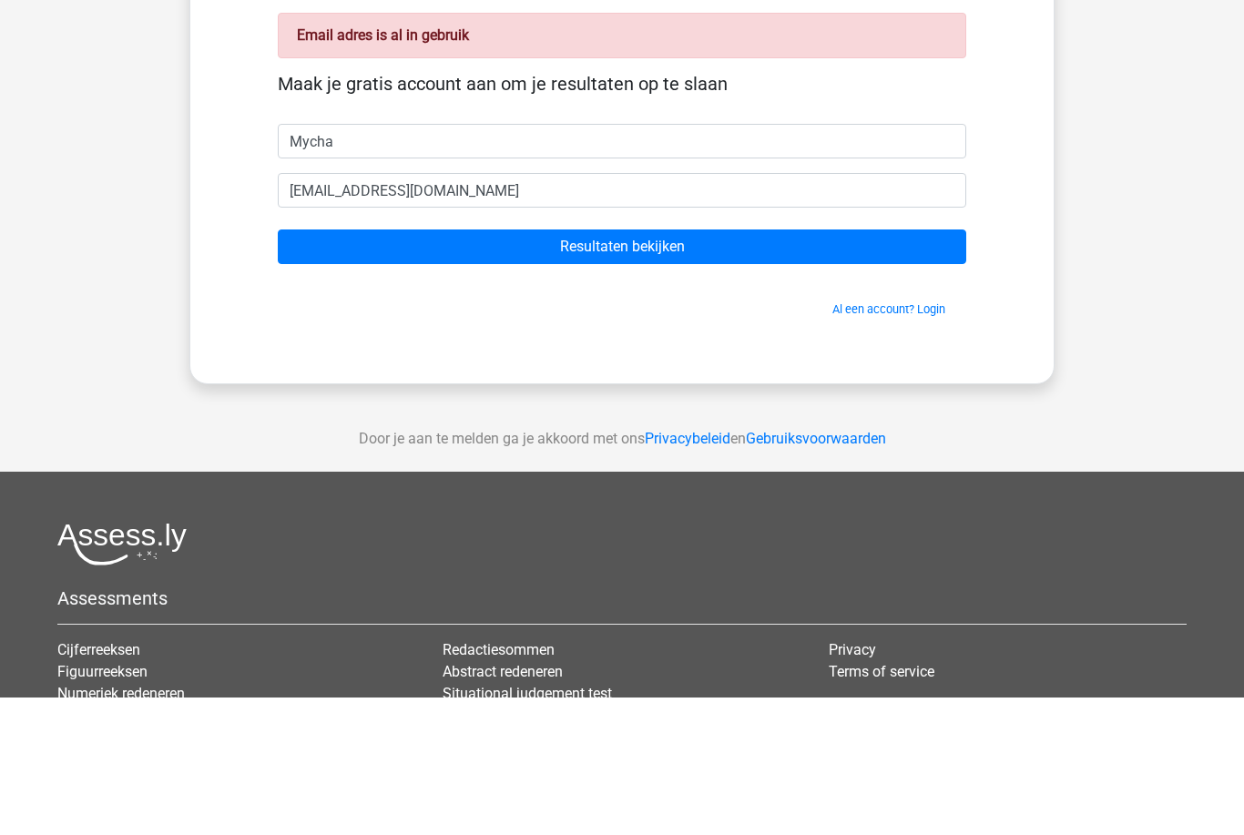
click at [648, 367] on input "Resultaten bekijken" at bounding box center [622, 384] width 689 height 35
click at [708, 367] on input "Resultaten bekijken" at bounding box center [622, 384] width 689 height 35
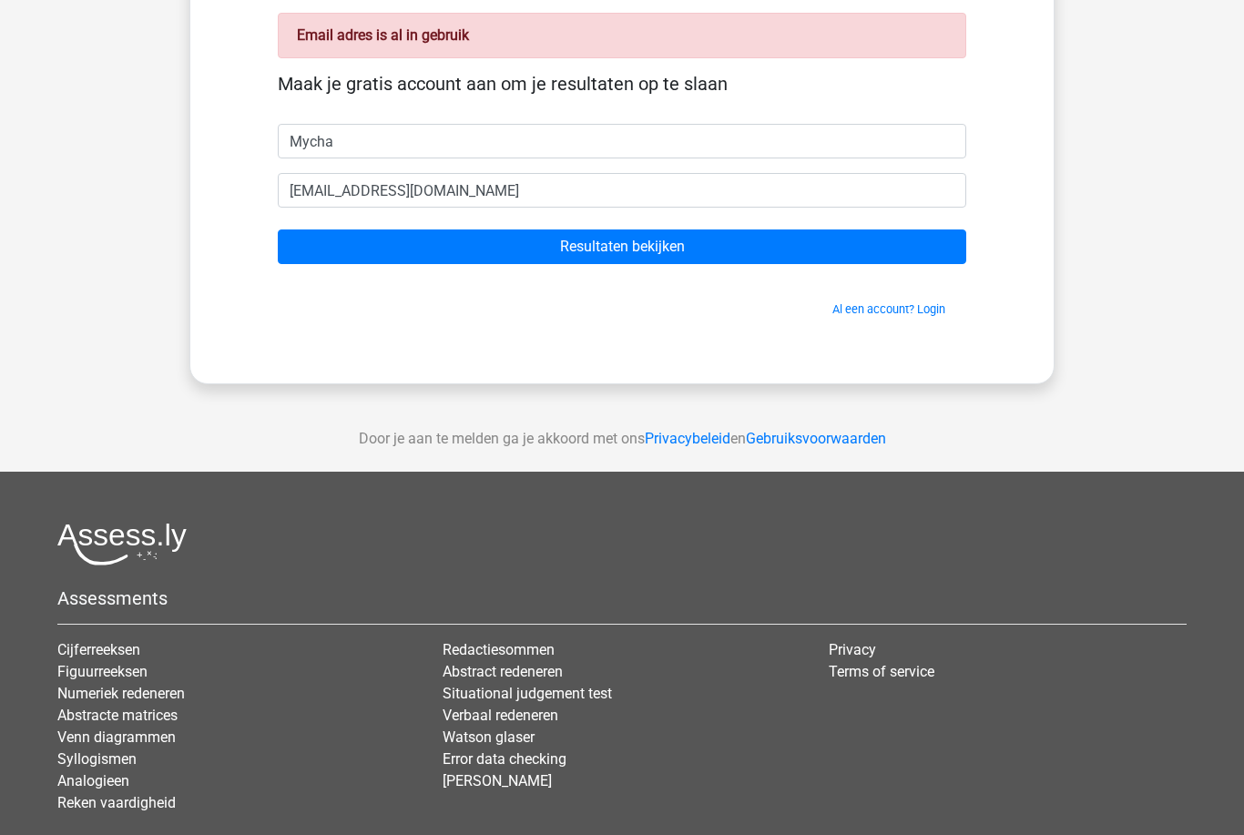
click at [703, 235] on input "Resultaten bekijken" at bounding box center [622, 247] width 689 height 35
click at [638, 247] on input "Resultaten bekijken" at bounding box center [622, 247] width 689 height 35
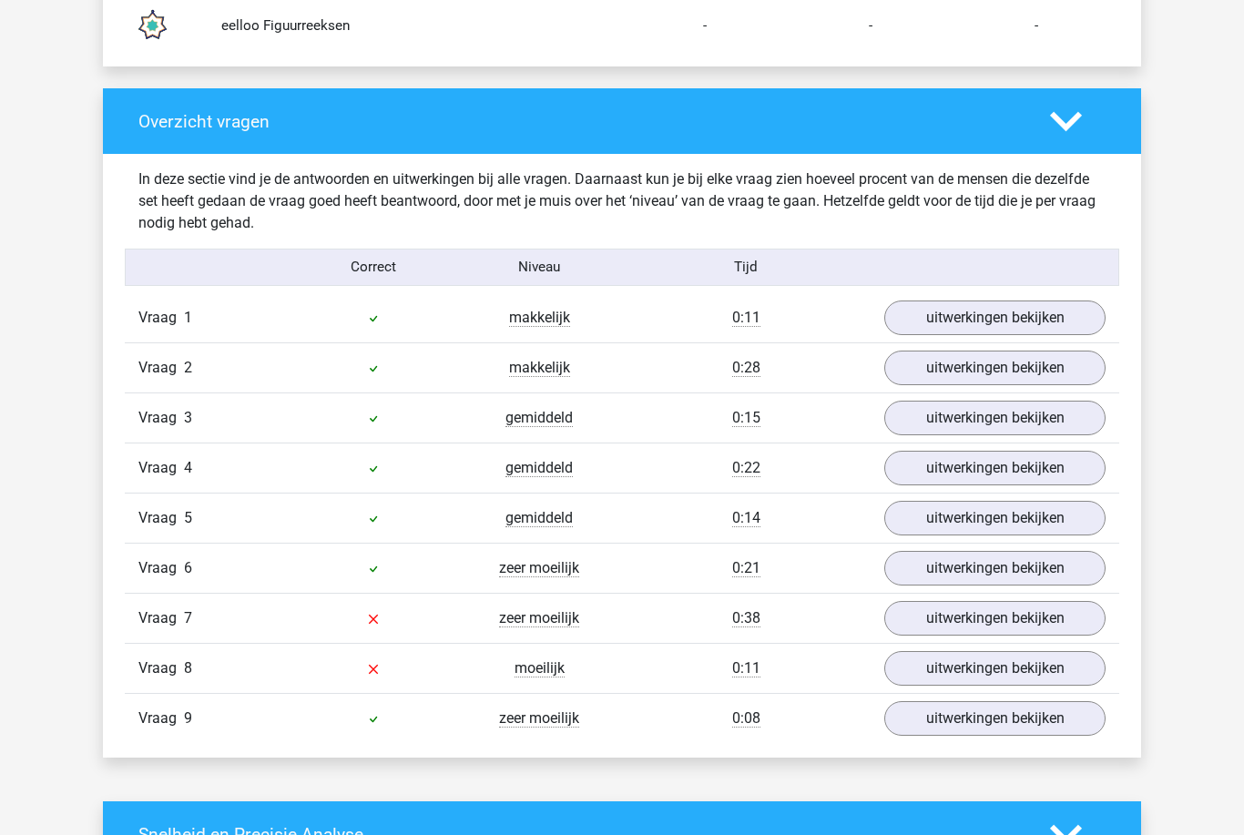
scroll to position [1816, 0]
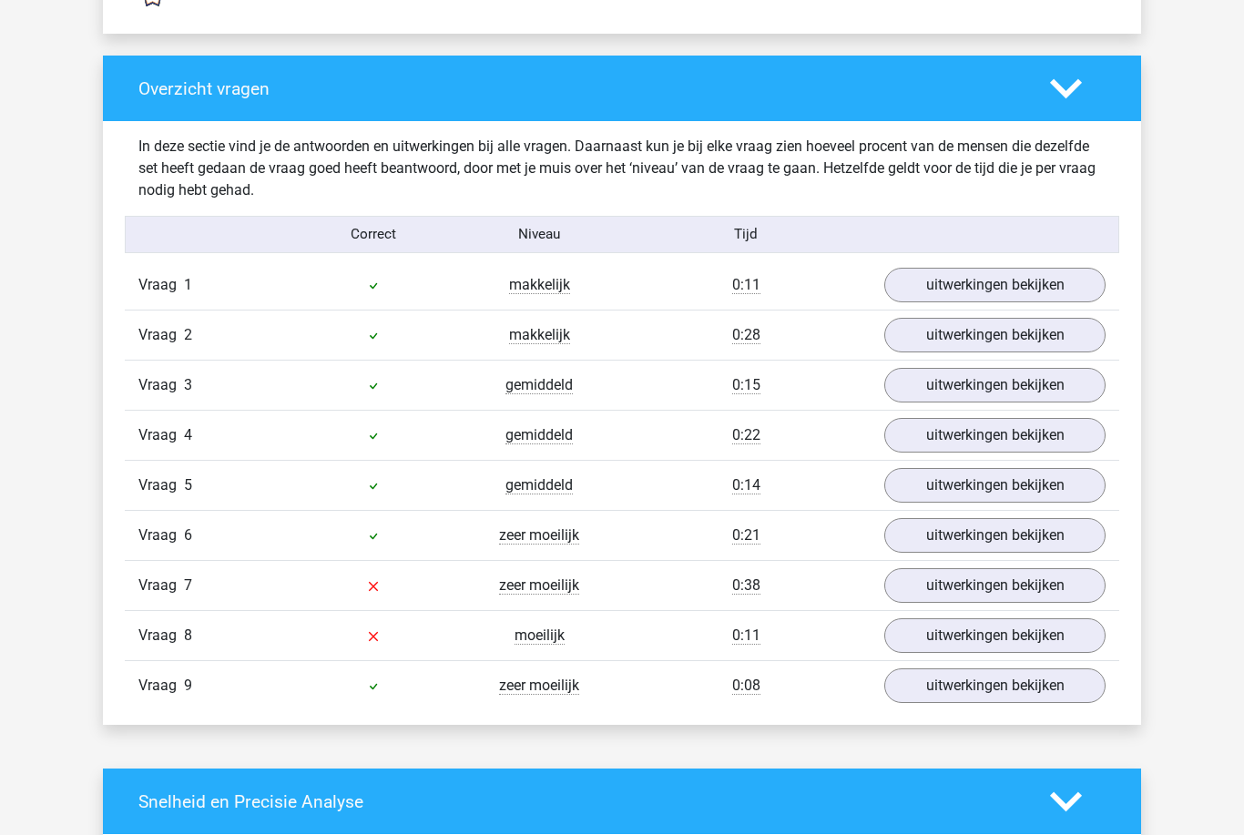
click at [1035, 588] on link "uitwerkingen bekijken" at bounding box center [994, 585] width 221 height 35
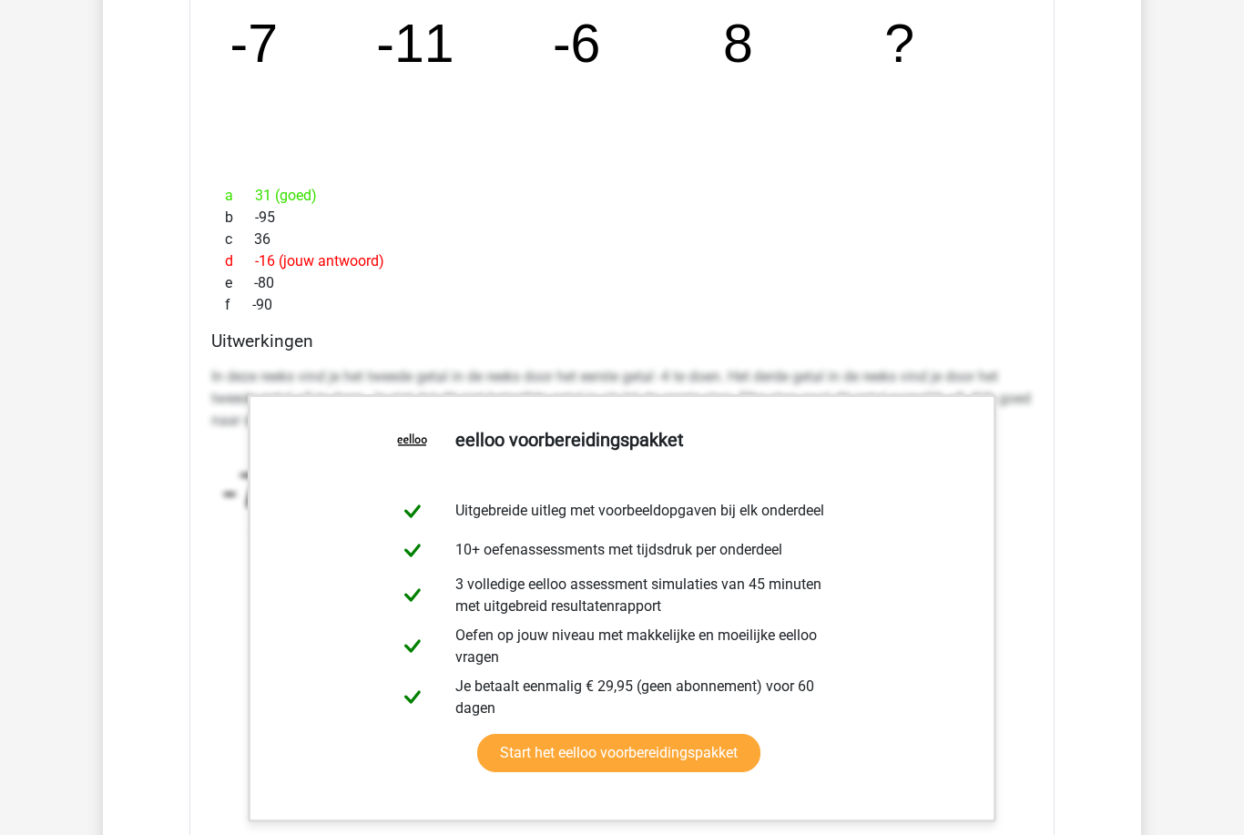
scroll to position [2611, 0]
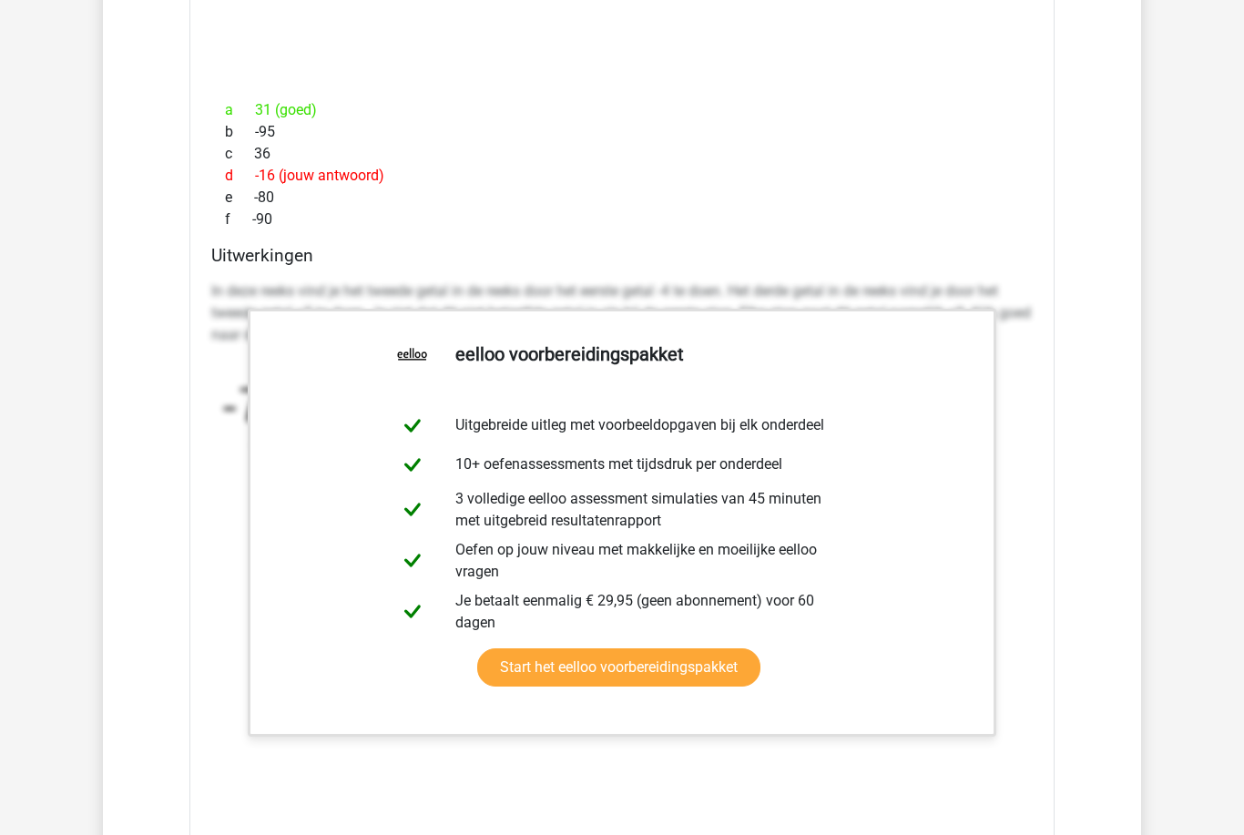
click at [1119, 411] on div "In deze sectie vind je de antwoorden en uitwerkingen bij alle vragen. Daarnaast…" at bounding box center [622, 183] width 1011 height 1713
click at [614, 168] on div "d -16 (jouw antwoord)" at bounding box center [621, 176] width 821 height 22
click at [700, 675] on link "Start het eelloo voorbereidingspakket" at bounding box center [618, 667] width 283 height 38
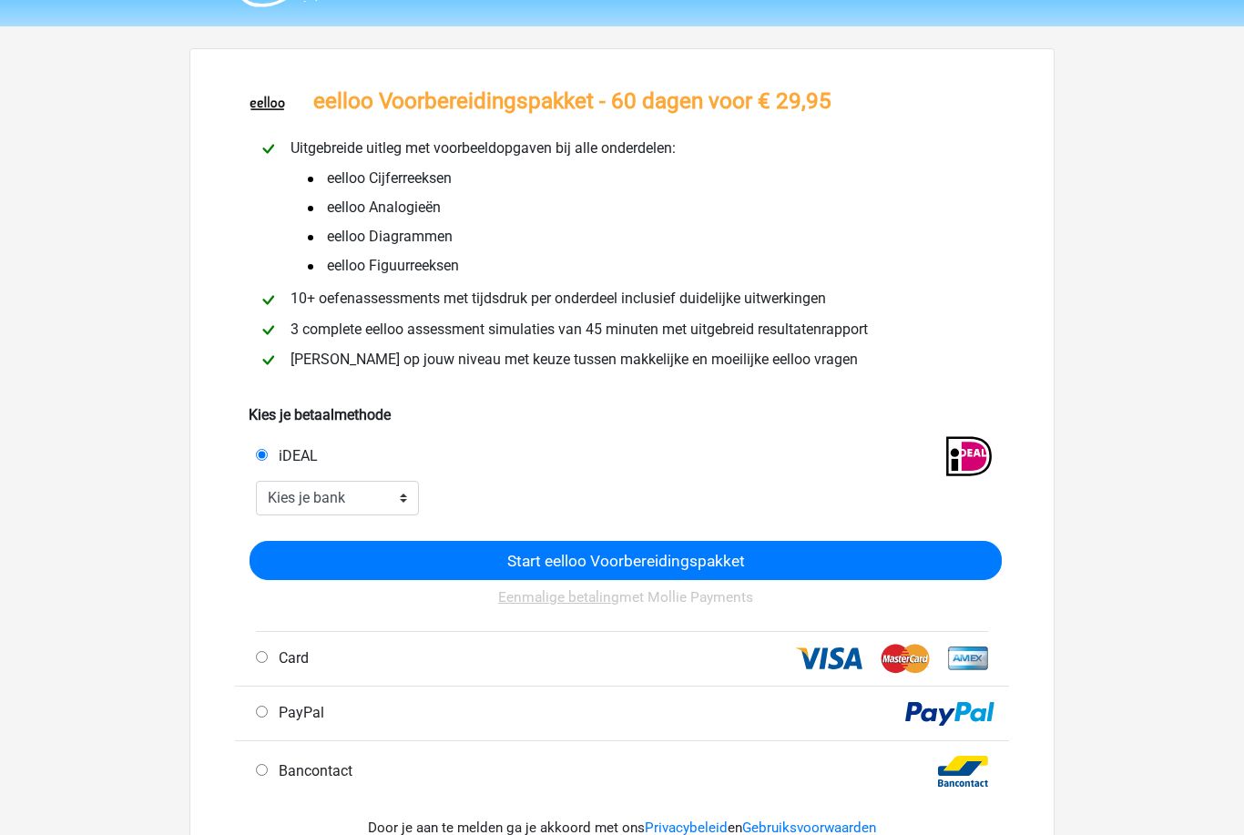
scroll to position [50, 0]
